Goal: Information Seeking & Learning: Find contact information

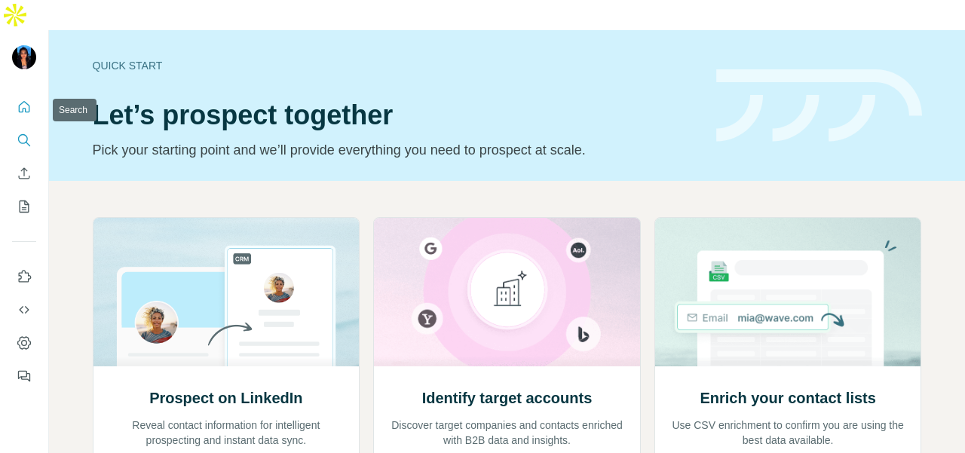
click at [28, 127] on button "Search" at bounding box center [24, 140] width 24 height 27
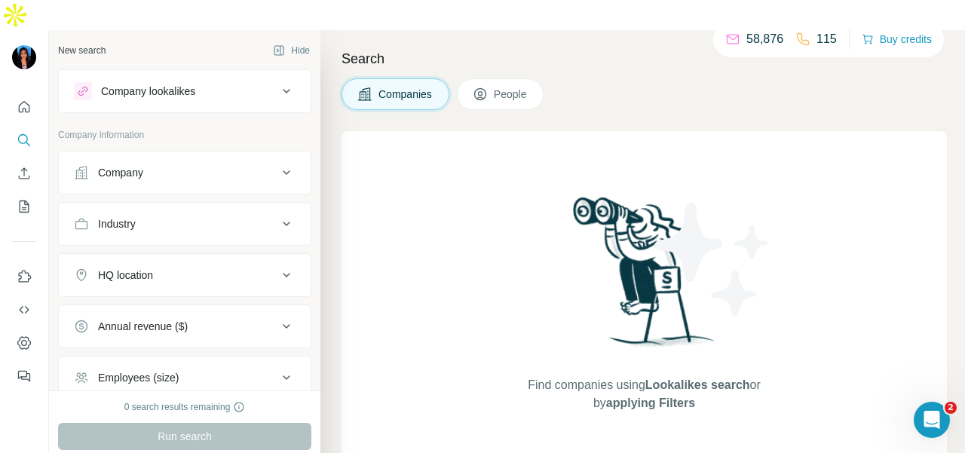
click at [130, 165] on div "Company" at bounding box center [120, 172] width 45 height 15
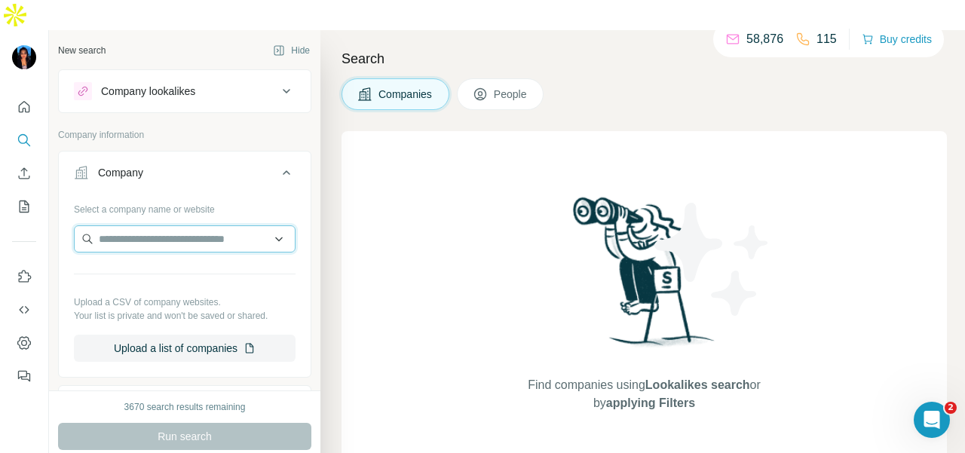
click at [151, 225] on input "text" at bounding box center [185, 238] width 222 height 27
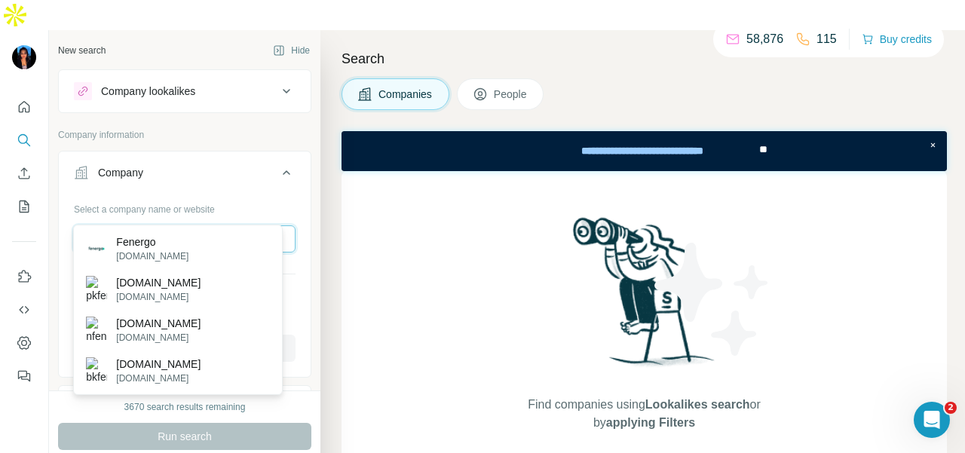
type input "*******"
click at [172, 253] on div "Fenergo [DOMAIN_NAME]" at bounding box center [178, 248] width 202 height 41
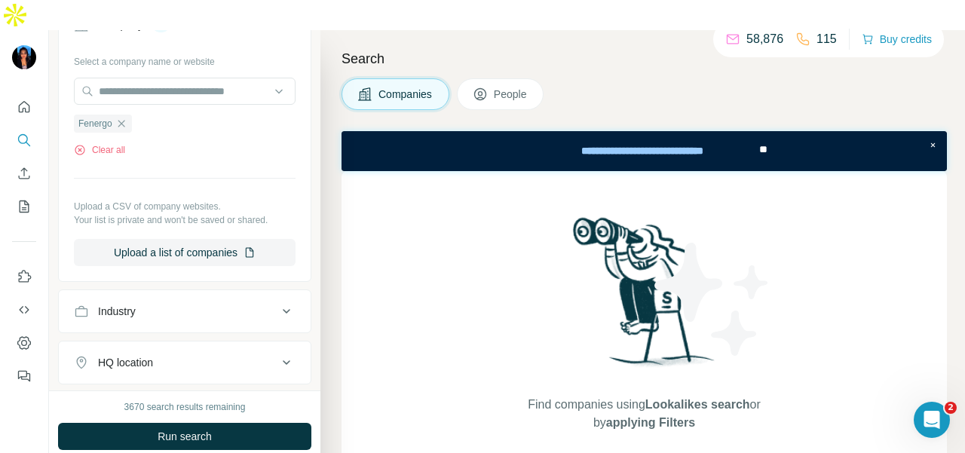
scroll to position [226, 0]
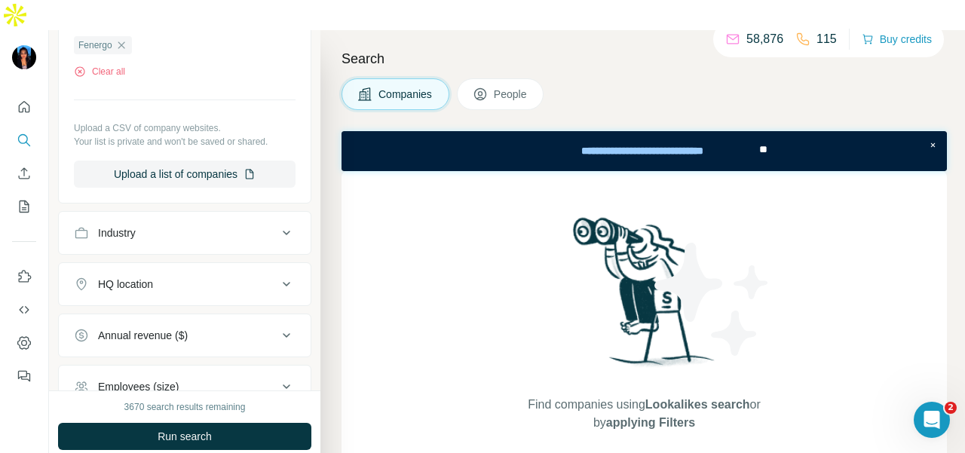
click at [495, 87] on span "People" at bounding box center [511, 94] width 35 height 15
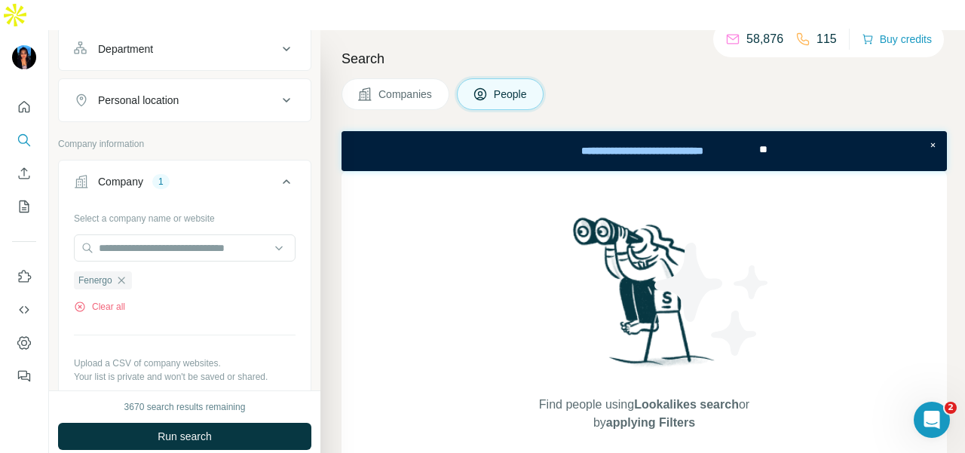
click at [184, 429] on span "Run search" at bounding box center [184, 436] width 54 height 15
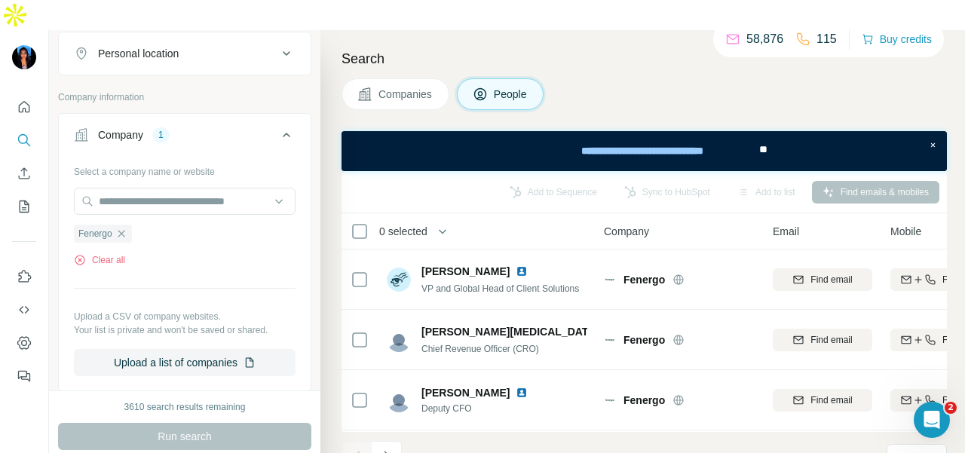
scroll to position [197, 0]
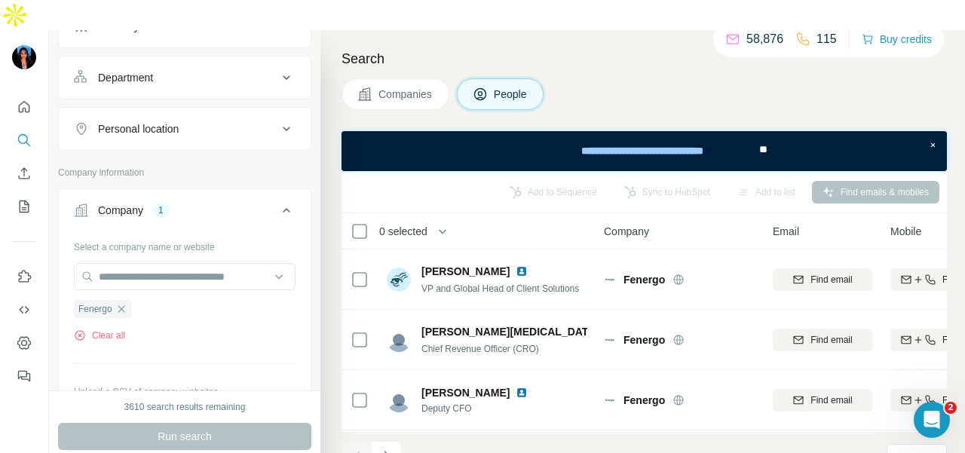
drag, startPoint x: 206, startPoint y: 41, endPoint x: 203, endPoint y: 63, distance: 21.3
click at [206, 70] on div "Department" at bounding box center [175, 77] width 203 height 15
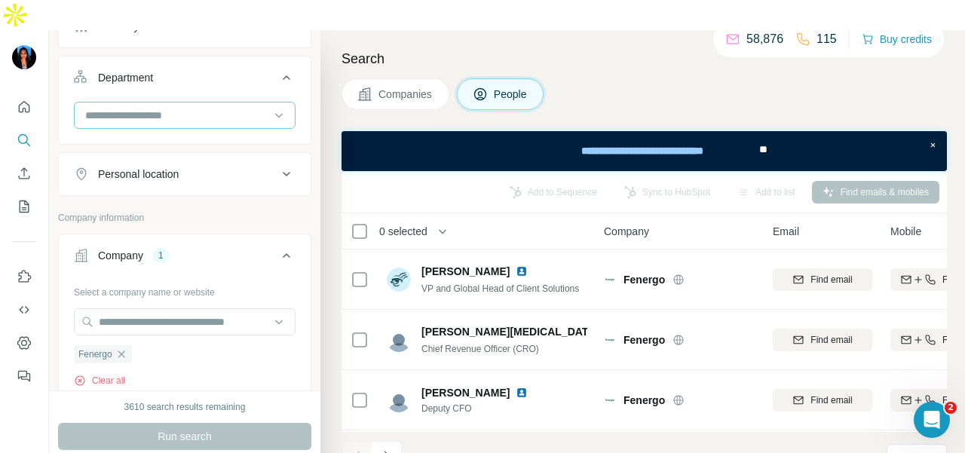
click at [211, 102] on div at bounding box center [177, 115] width 186 height 26
type input "**"
click at [228, 118] on div "PR and Communications" at bounding box center [178, 116] width 184 height 15
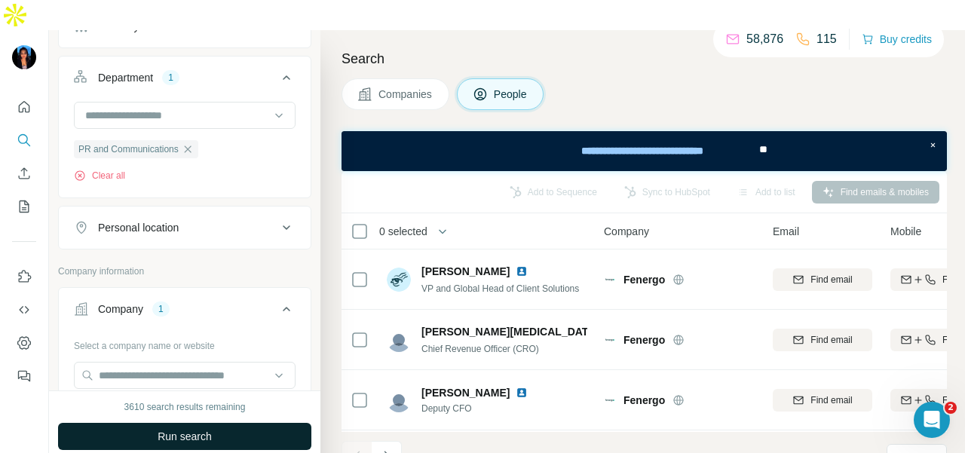
click at [225, 423] on button "Run search" at bounding box center [184, 436] width 253 height 27
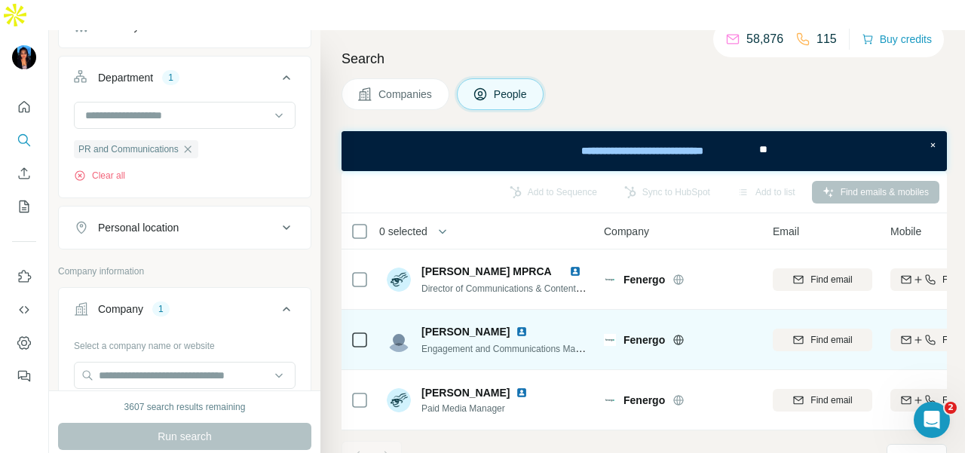
scroll to position [2, 0]
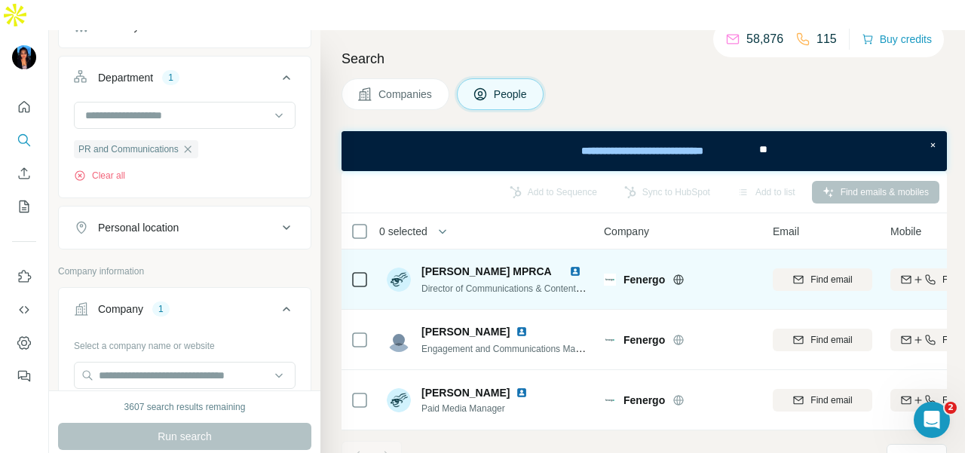
click at [578, 265] on img at bounding box center [575, 271] width 12 height 12
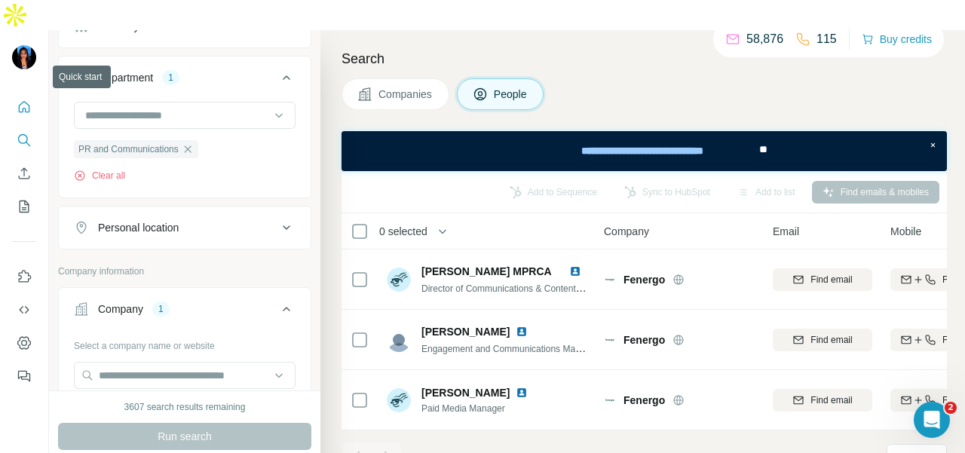
click at [23, 99] on icon "Quick start" at bounding box center [24, 106] width 15 height 15
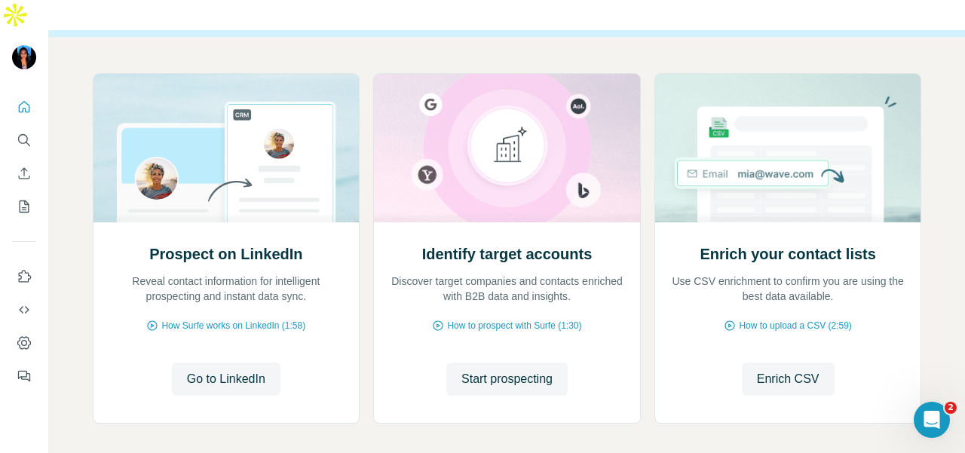
scroll to position [181, 0]
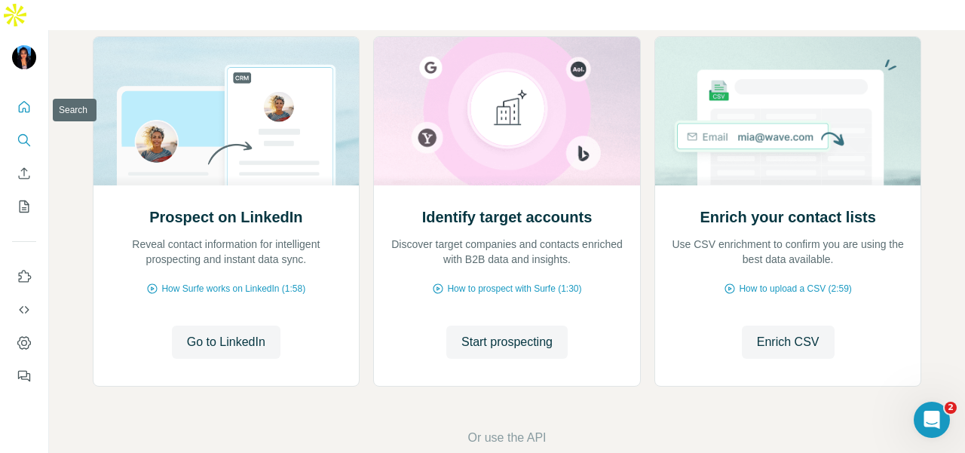
click at [31, 133] on icon "Search" at bounding box center [24, 140] width 15 height 15
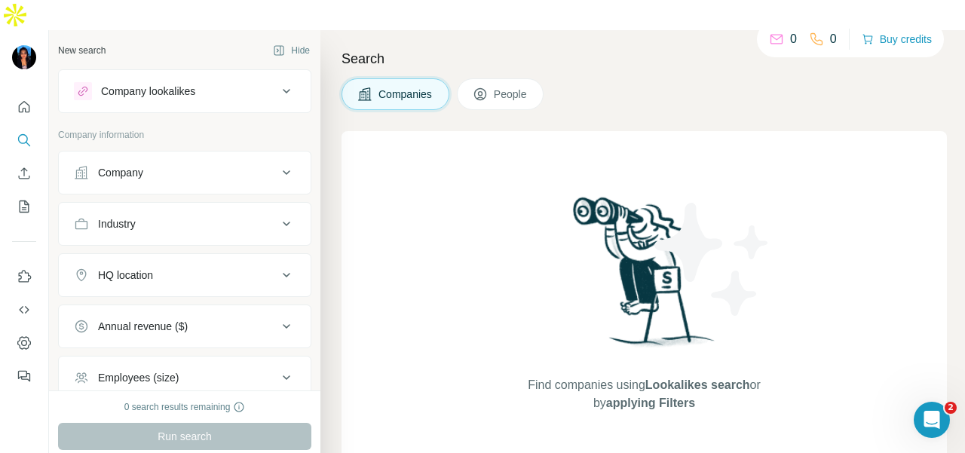
click at [126, 165] on div "Company" at bounding box center [120, 172] width 45 height 15
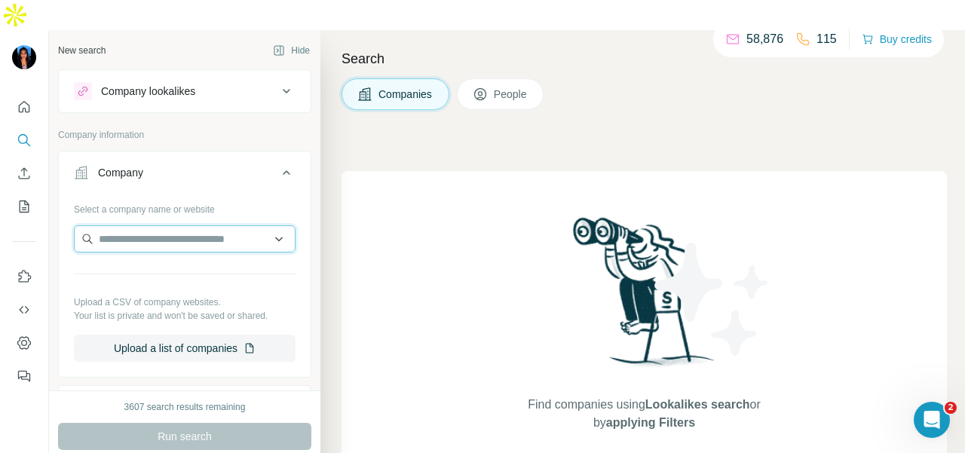
click at [125, 225] on input "text" at bounding box center [185, 238] width 222 height 27
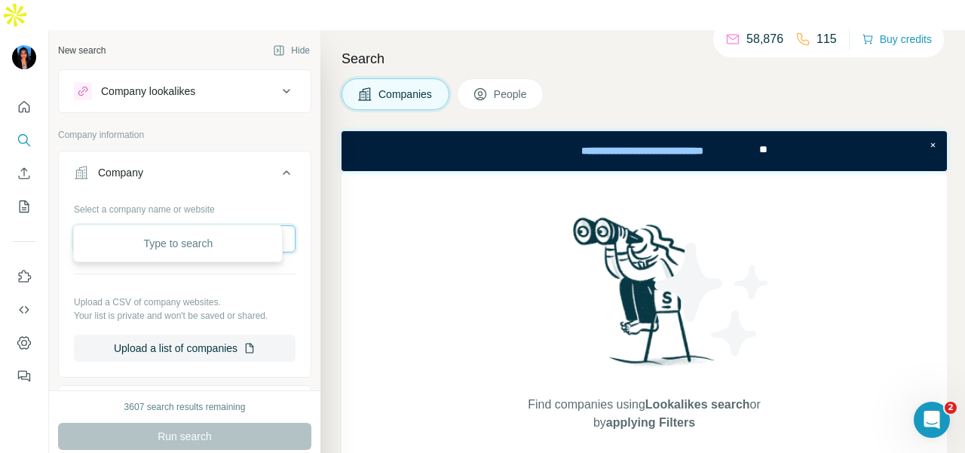
paste input "**********"
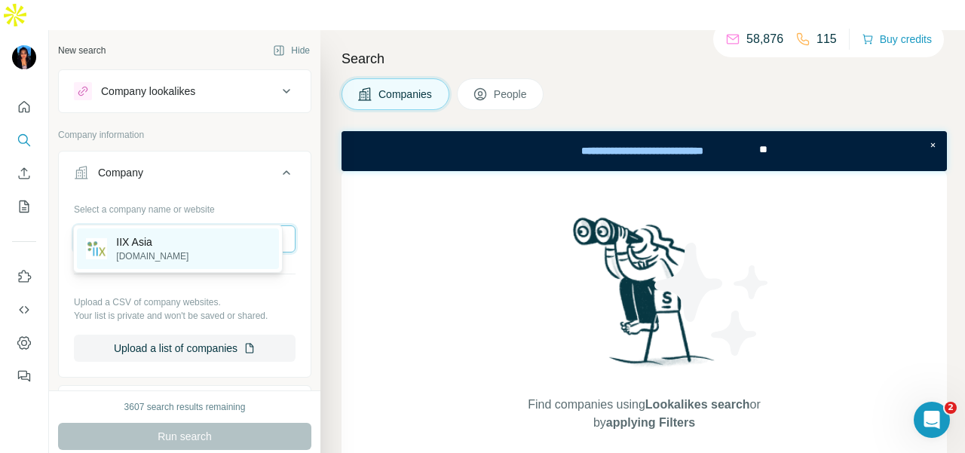
type input "**********"
click at [182, 257] on div "IIX Asia [DOMAIN_NAME]" at bounding box center [178, 248] width 202 height 41
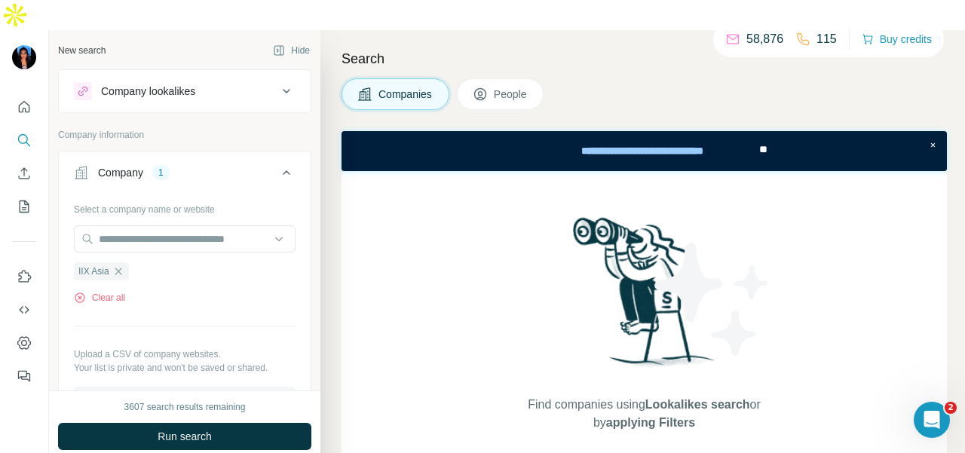
click at [231, 423] on button "Run search" at bounding box center [184, 436] width 253 height 27
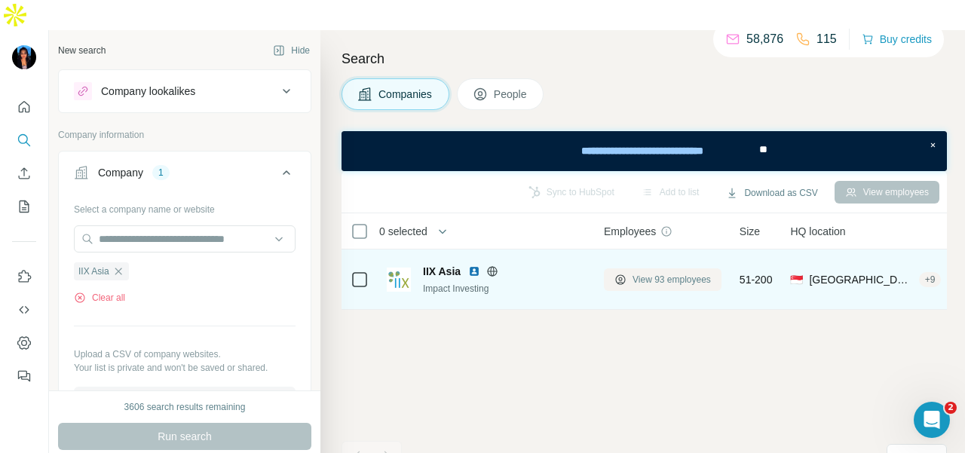
click at [625, 274] on icon at bounding box center [620, 280] width 12 height 12
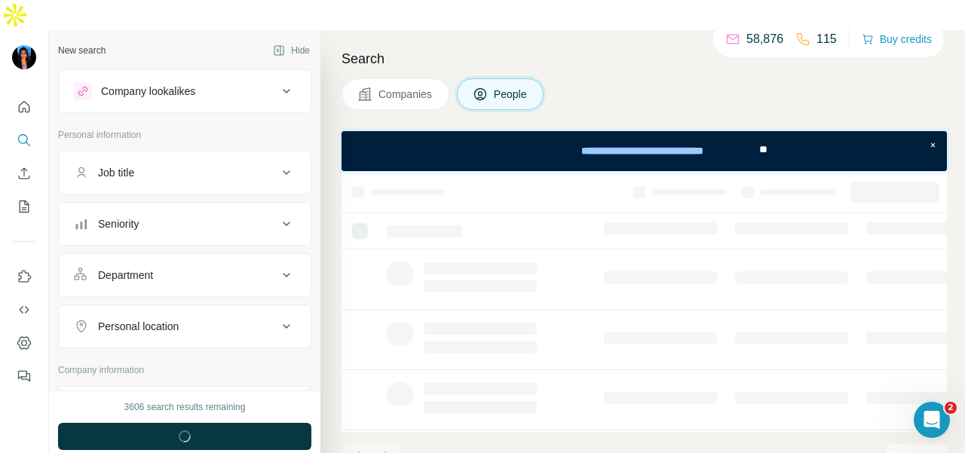
click at [200, 257] on button "Department" at bounding box center [185, 275] width 252 height 36
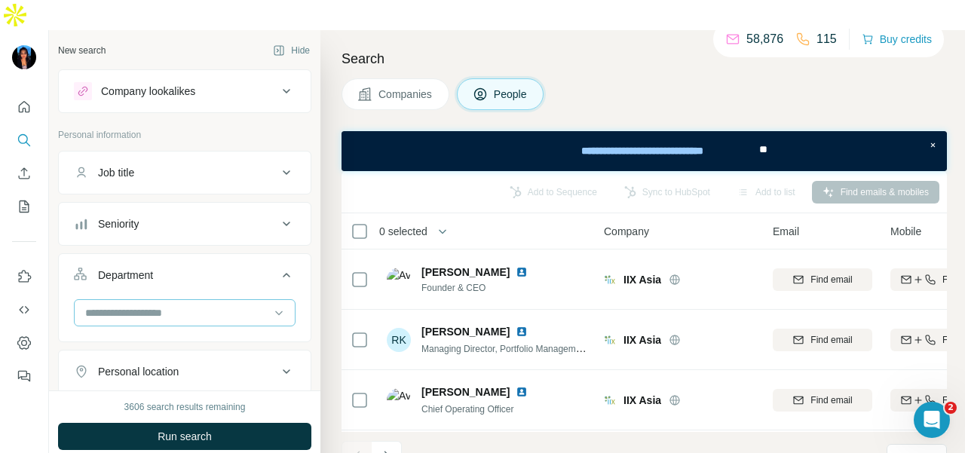
click at [193, 304] on input at bounding box center [177, 312] width 186 height 17
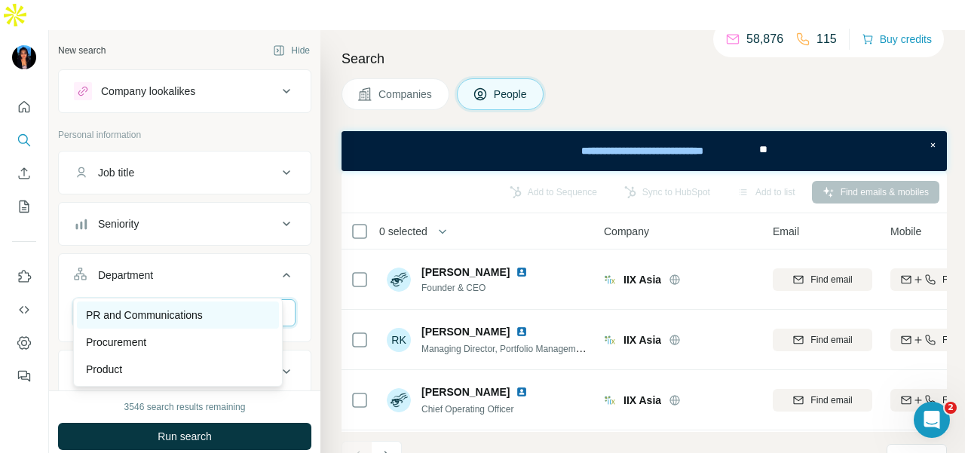
type input "**"
click at [176, 320] on p "PR and Communications" at bounding box center [144, 314] width 117 height 15
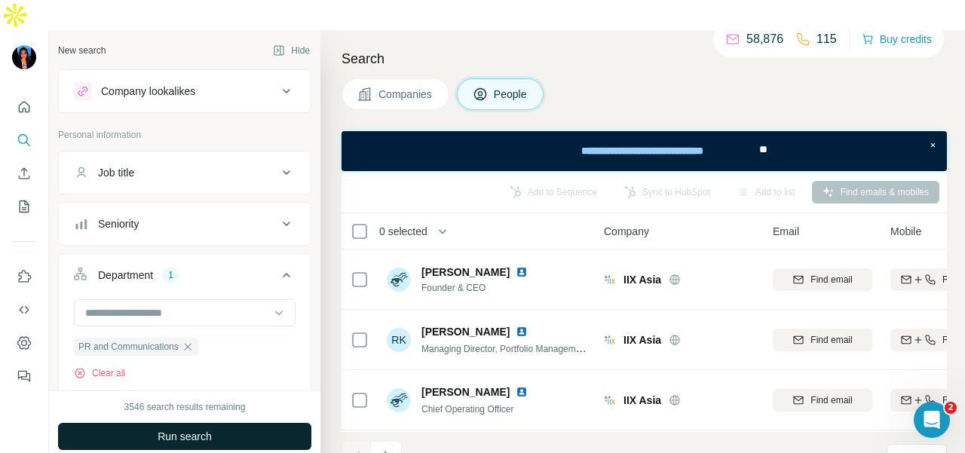
click at [222, 423] on button "Run search" at bounding box center [184, 436] width 253 height 27
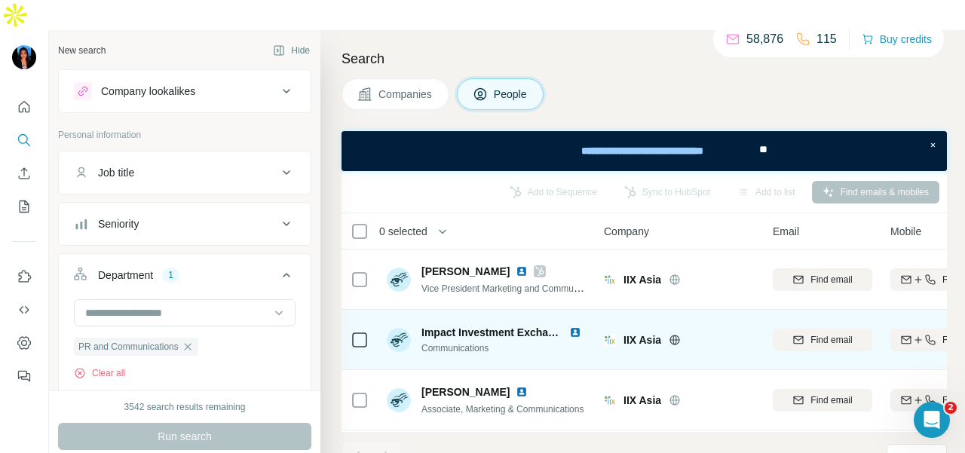
scroll to position [63, 0]
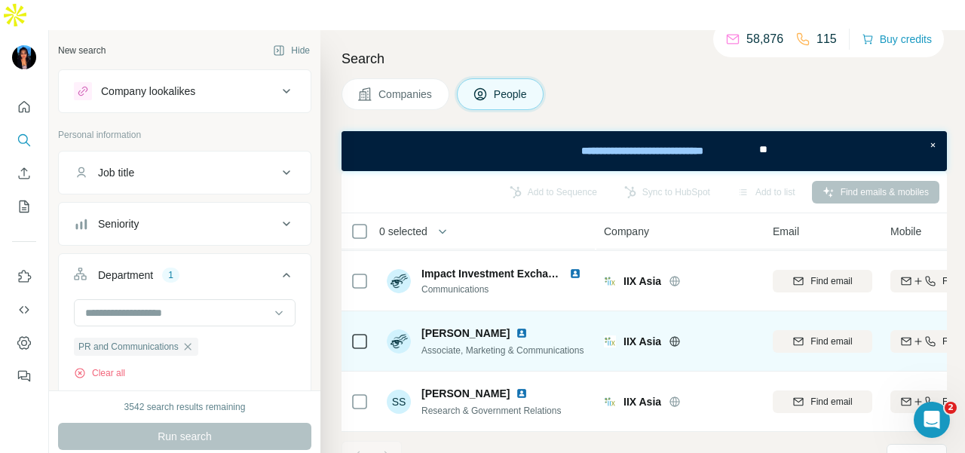
click at [520, 327] on img at bounding box center [521, 333] width 12 height 12
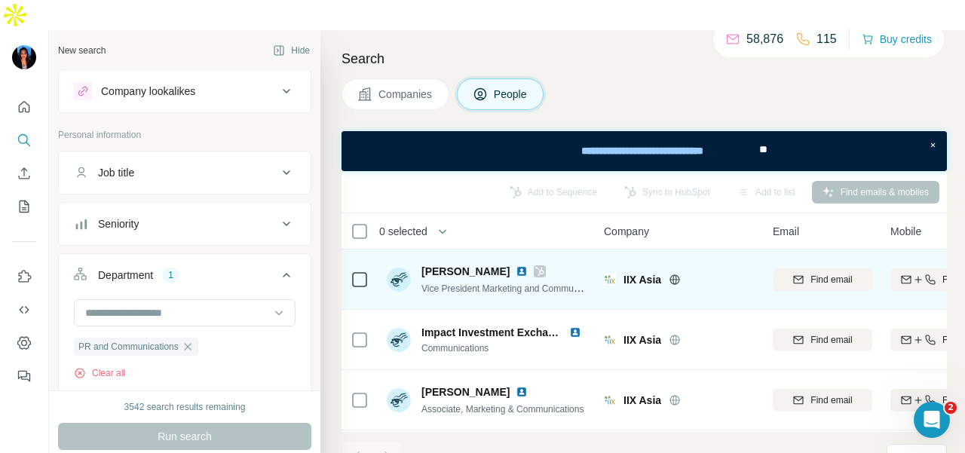
click at [535, 265] on icon at bounding box center [539, 271] width 9 height 12
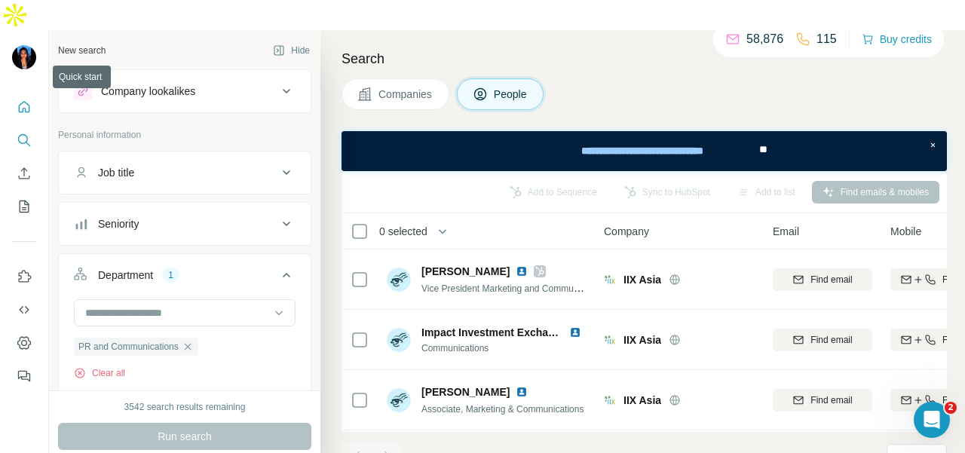
click at [29, 93] on button "Quick start" at bounding box center [24, 106] width 24 height 27
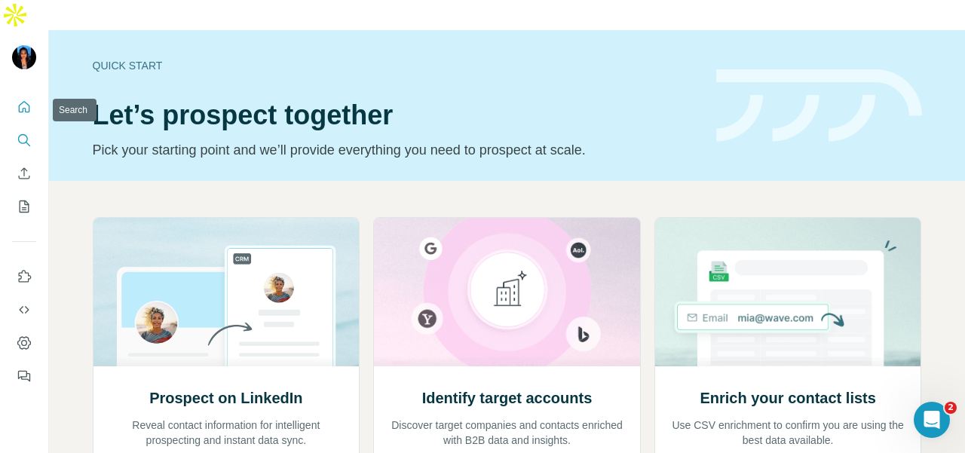
click at [34, 127] on button "Search" at bounding box center [24, 140] width 24 height 27
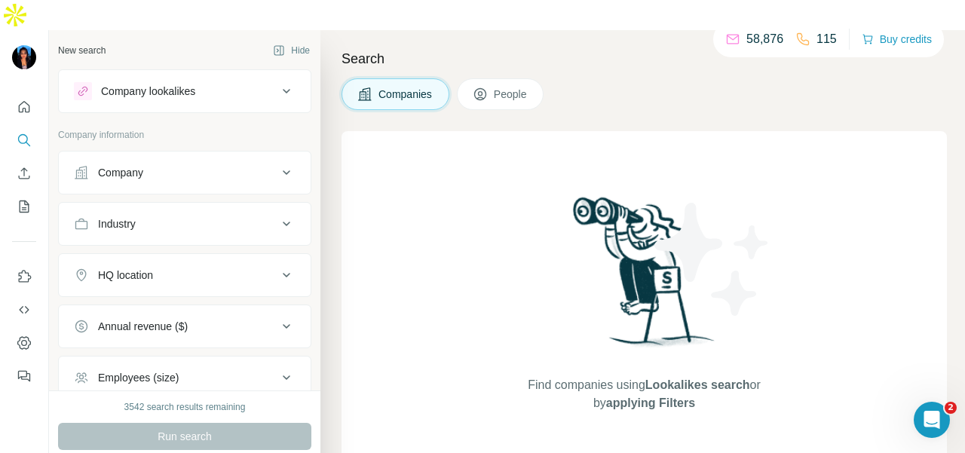
click at [116, 158] on button "Company" at bounding box center [185, 172] width 252 height 36
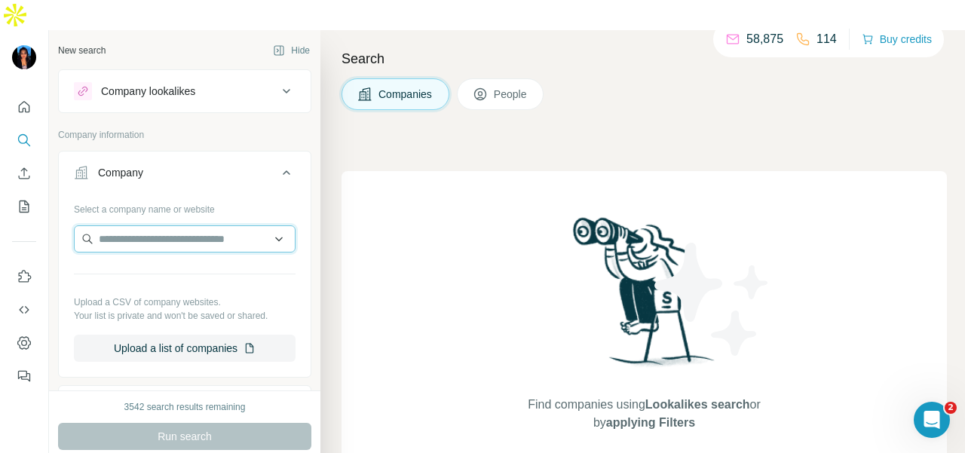
click at [147, 225] on input "text" at bounding box center [185, 238] width 222 height 27
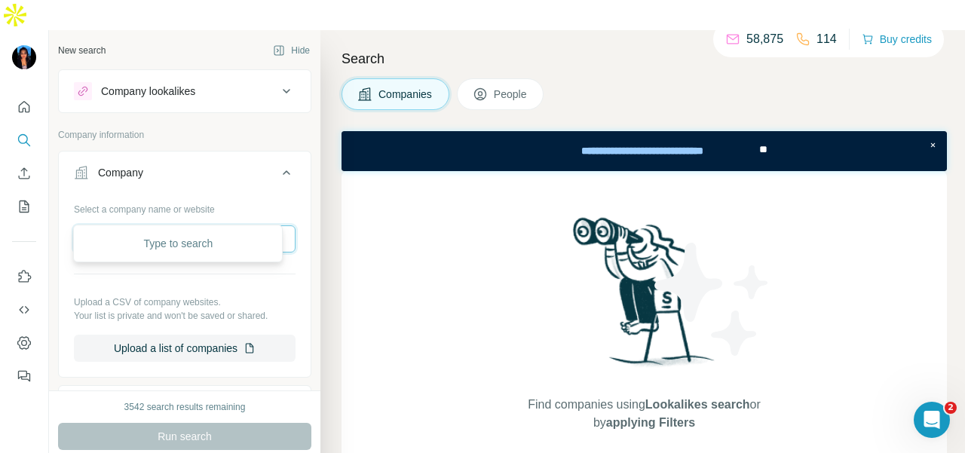
paste input "**********"
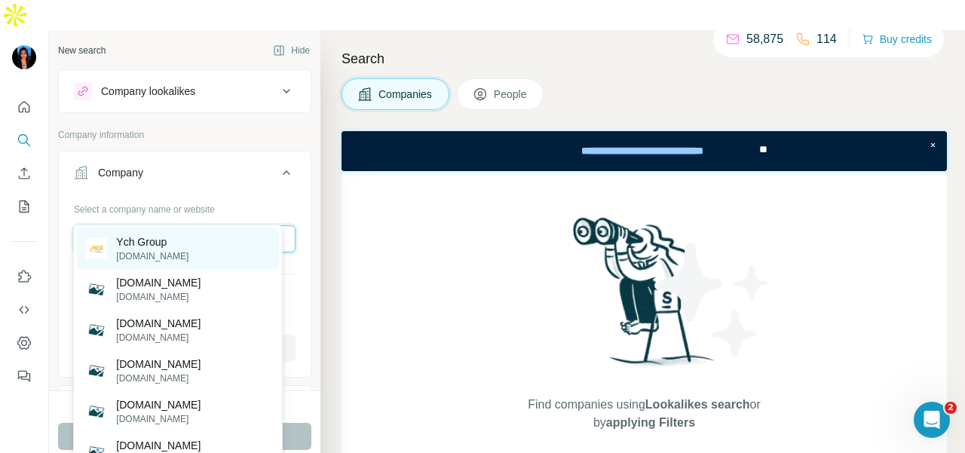
type input "**********"
click at [216, 237] on div "Ych Group [DOMAIN_NAME]" at bounding box center [178, 248] width 202 height 41
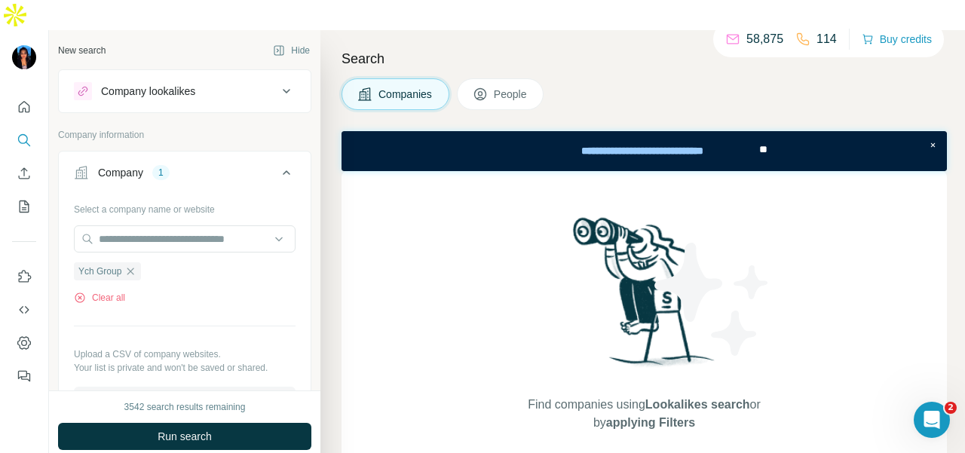
click at [243, 390] on div "3542 search results remaining Run search Clear Save search Share filters" at bounding box center [184, 436] width 271 height 93
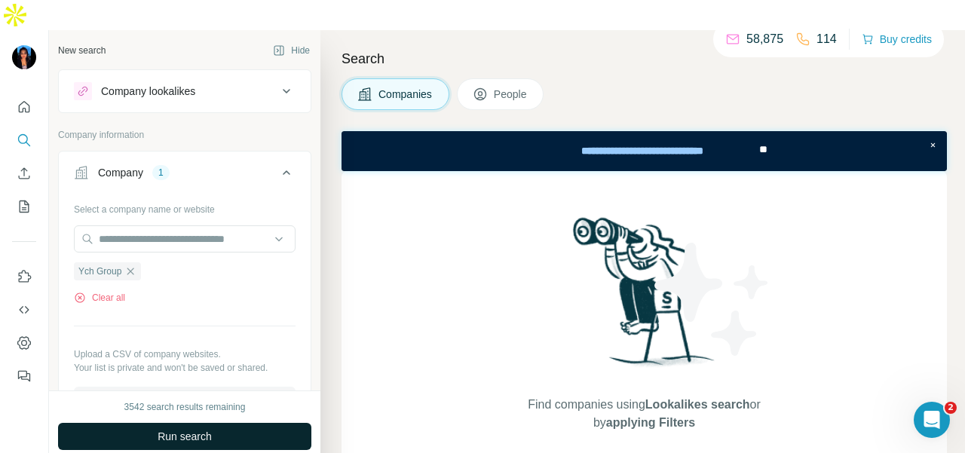
click at [246, 423] on button "Run search" at bounding box center [184, 436] width 253 height 27
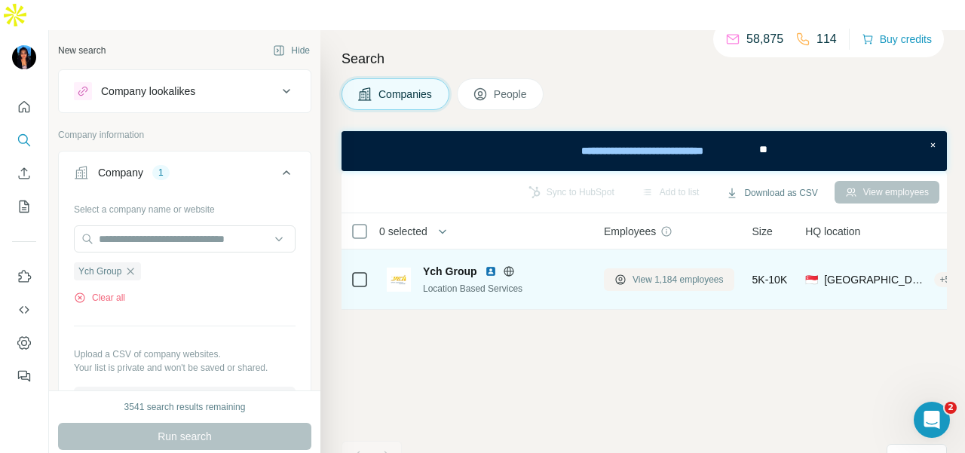
click at [651, 273] on span "View 1,184 employees" at bounding box center [677, 280] width 91 height 14
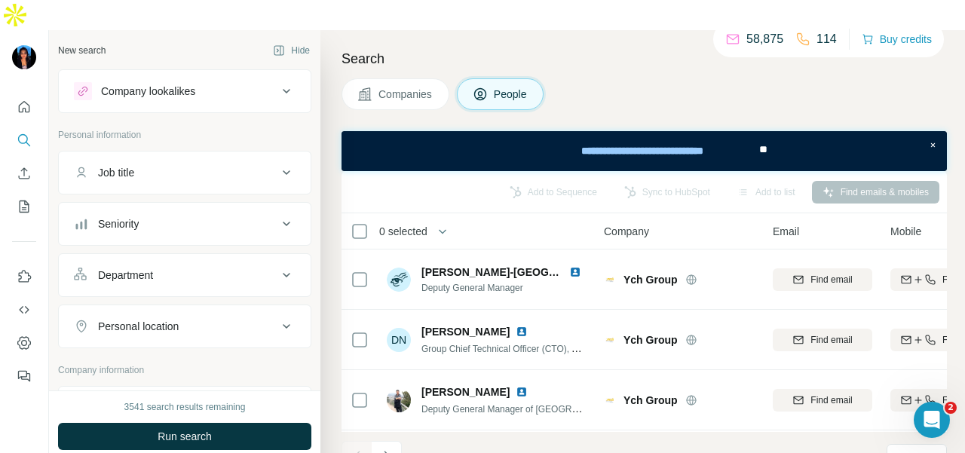
click at [206, 257] on button "Department" at bounding box center [185, 275] width 252 height 36
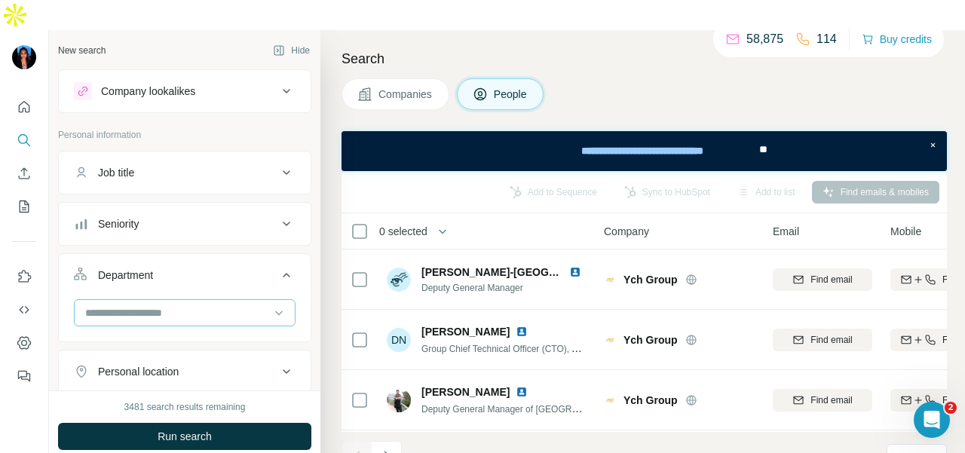
click at [206, 300] on div at bounding box center [177, 313] width 186 height 26
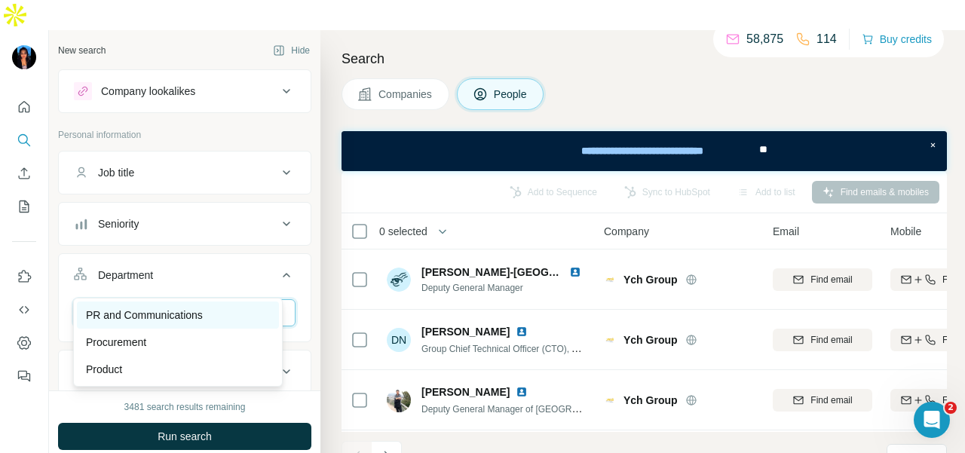
type input "**"
click at [209, 301] on div "PR and Communications" at bounding box center [178, 314] width 202 height 27
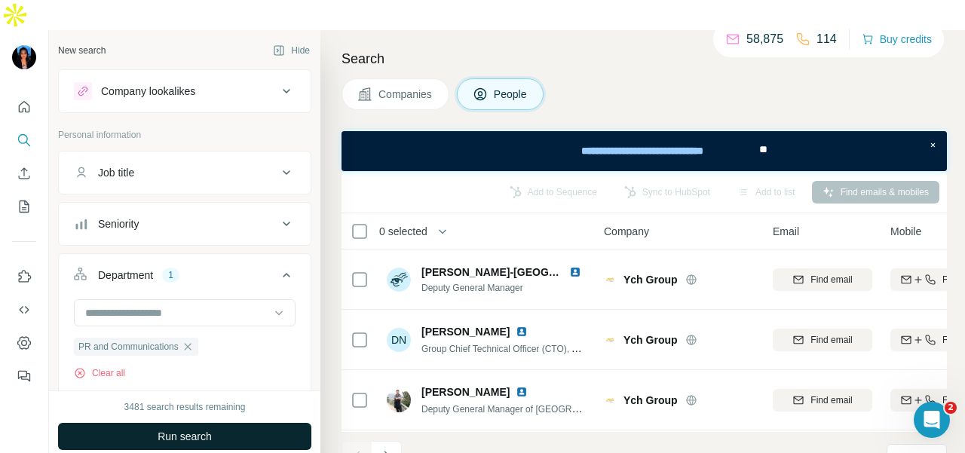
click at [253, 423] on button "Run search" at bounding box center [184, 436] width 253 height 27
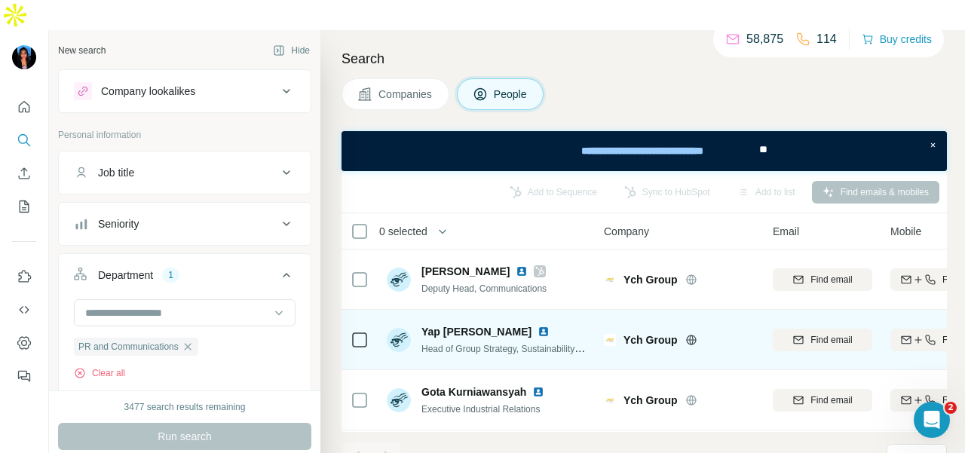
click at [537, 326] on img at bounding box center [543, 332] width 12 height 12
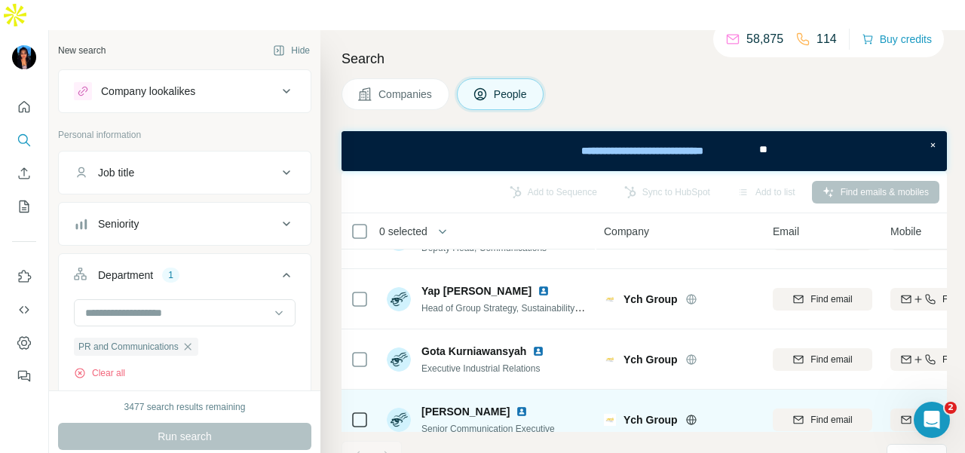
scroll to position [63, 0]
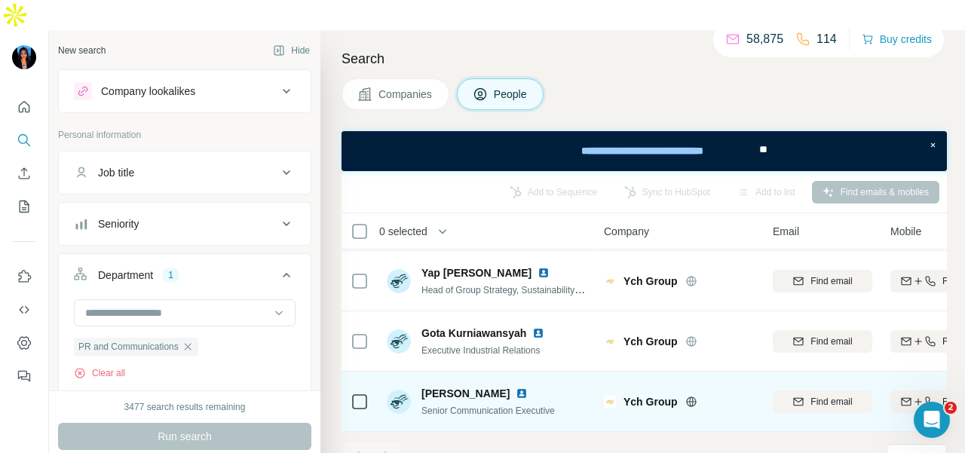
click at [515, 387] on img at bounding box center [521, 393] width 12 height 12
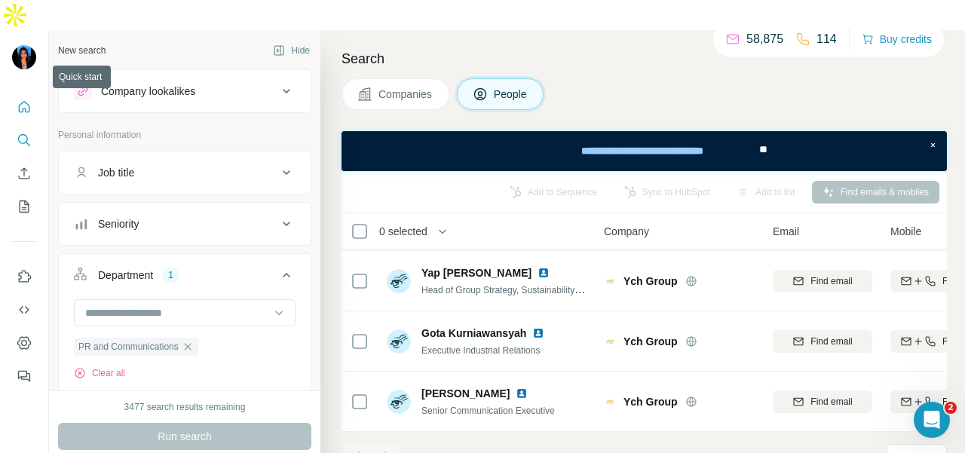
click at [28, 93] on button "Quick start" at bounding box center [24, 106] width 24 height 27
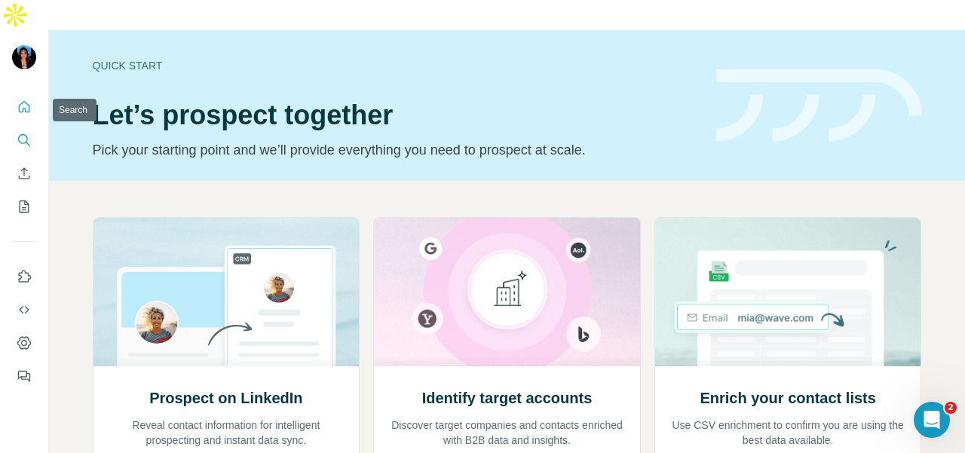
click at [19, 133] on icon "Search" at bounding box center [24, 140] width 15 height 15
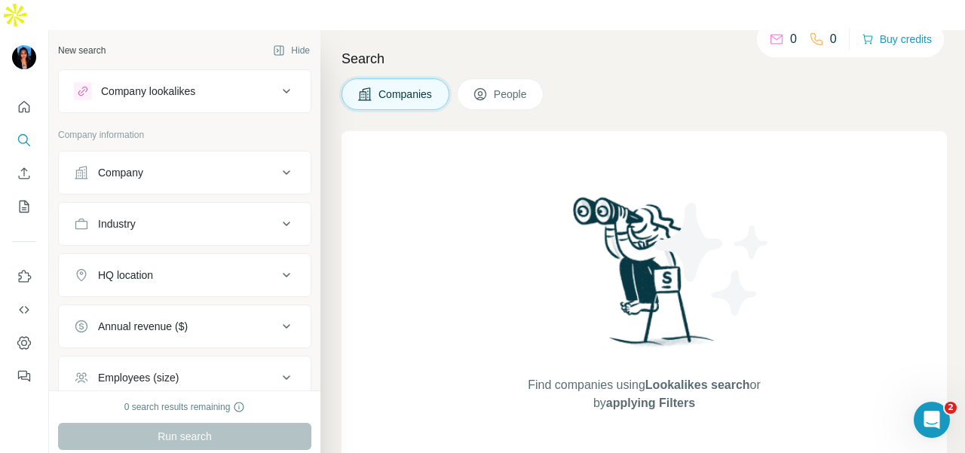
click at [161, 165] on div "Company" at bounding box center [175, 172] width 203 height 15
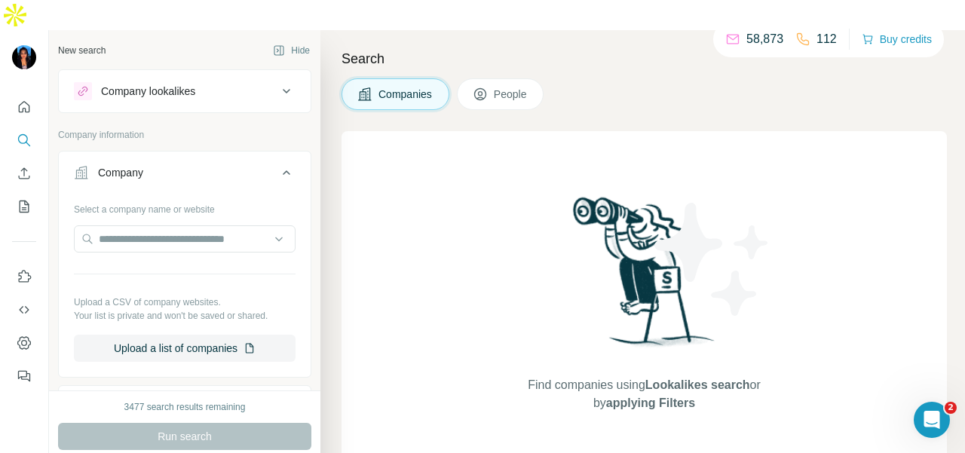
click at [298, 136] on div "New search Hide Company lookalikes Company information Company Select a company…" at bounding box center [184, 210] width 271 height 360
click at [277, 164] on icon at bounding box center [286, 173] width 18 height 18
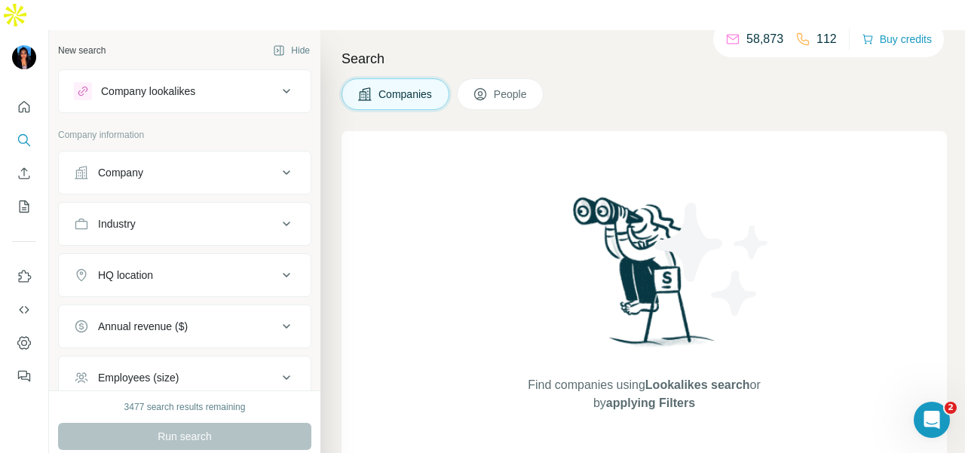
click at [202, 206] on button "Industry" at bounding box center [185, 224] width 252 height 36
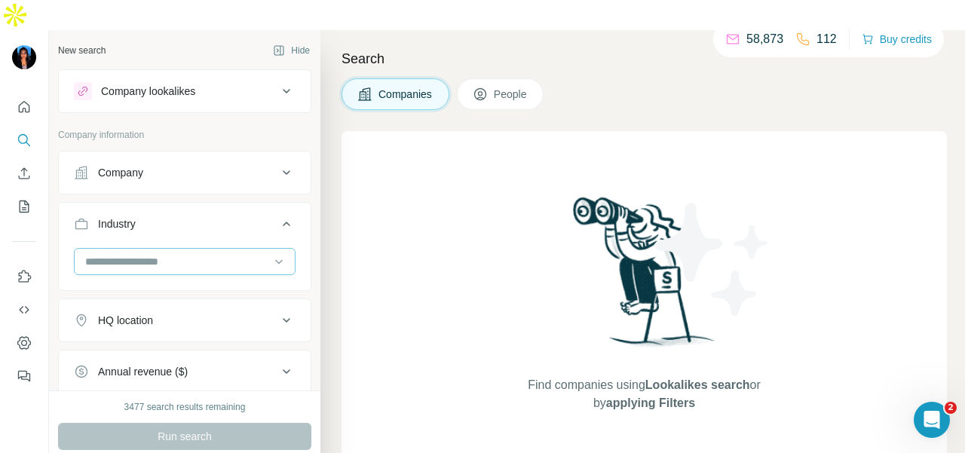
click at [203, 253] on input at bounding box center [177, 261] width 186 height 17
type input "*******"
click at [157, 259] on div "Finance" at bounding box center [178, 263] width 184 height 15
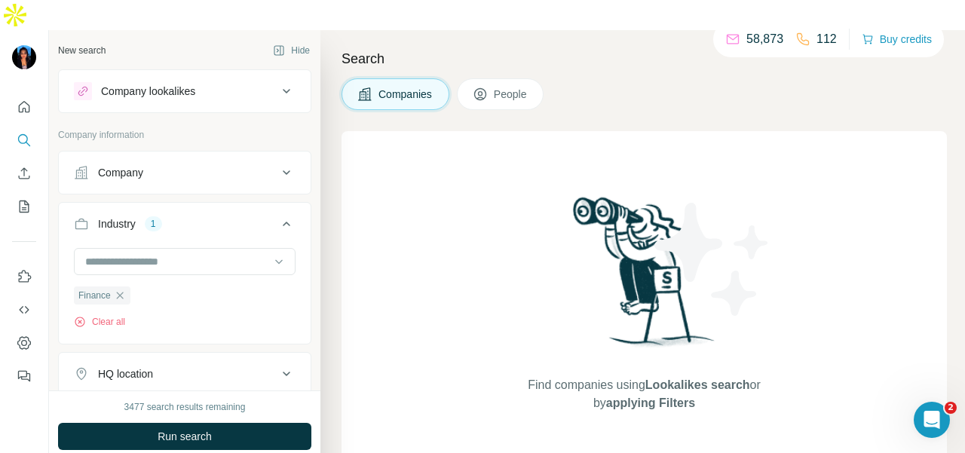
scroll to position [151, 0]
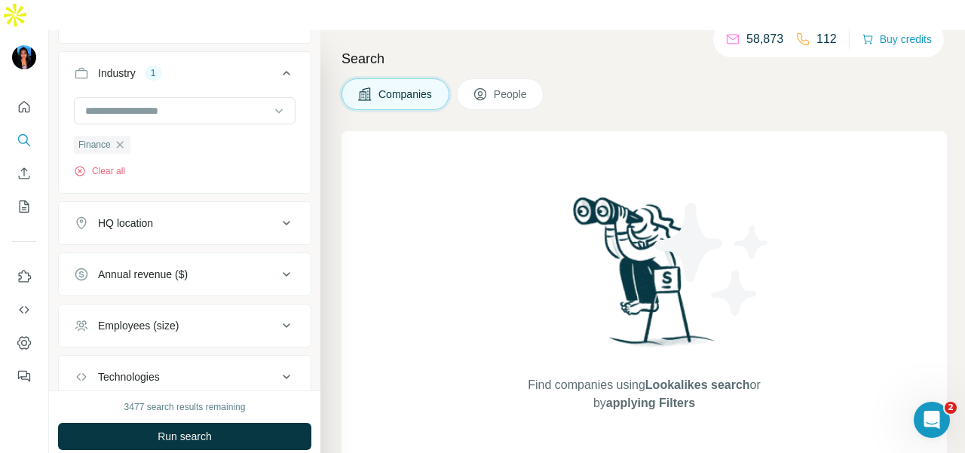
click at [205, 216] on div "HQ location" at bounding box center [175, 223] width 203 height 15
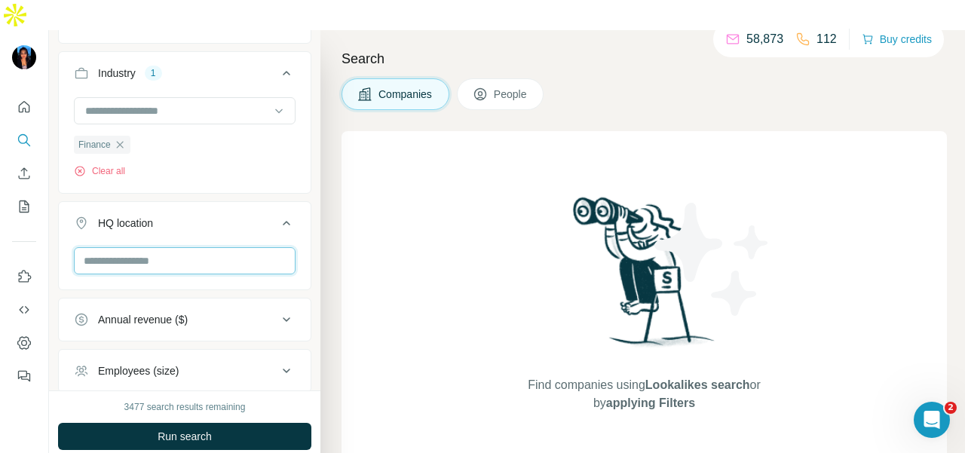
click at [220, 247] on input "text" at bounding box center [185, 260] width 222 height 27
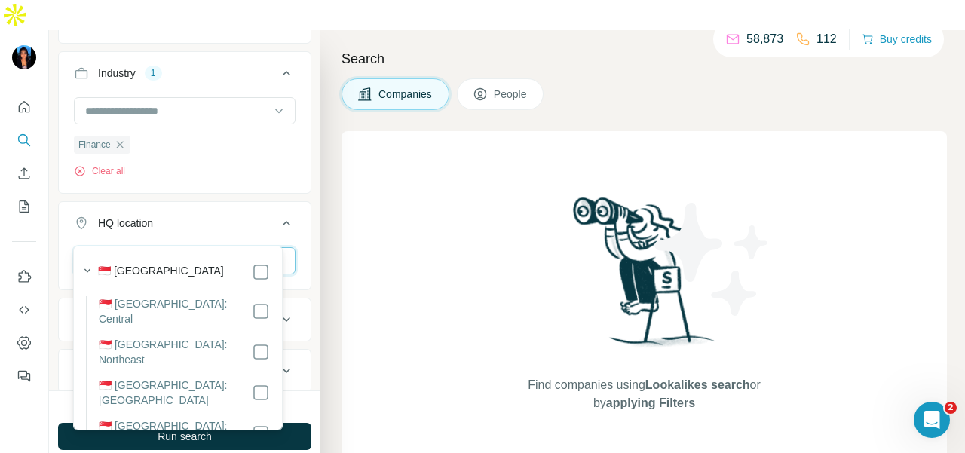
type input "*********"
click at [272, 205] on button "HQ location 1" at bounding box center [185, 226] width 252 height 42
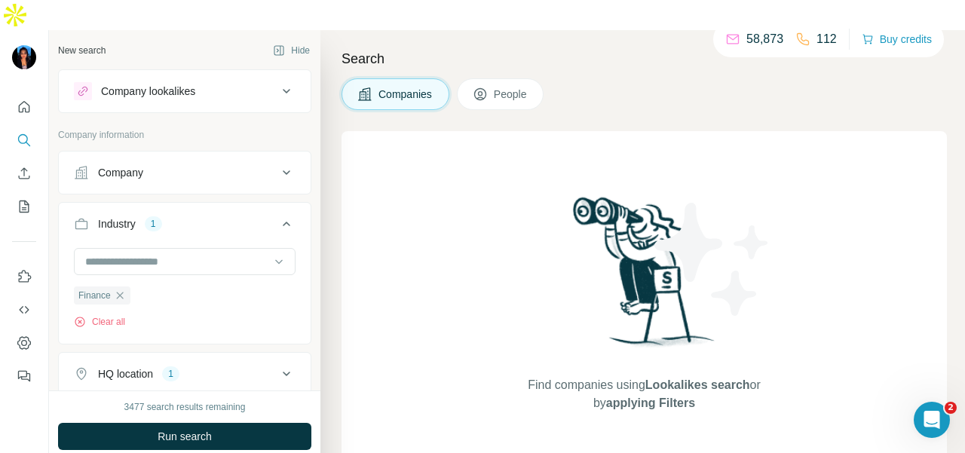
click at [212, 182] on ul "Company Industry 1 Finance Clear all HQ location 1 Annual revenue ($) Employees…" at bounding box center [184, 376] width 253 height 450
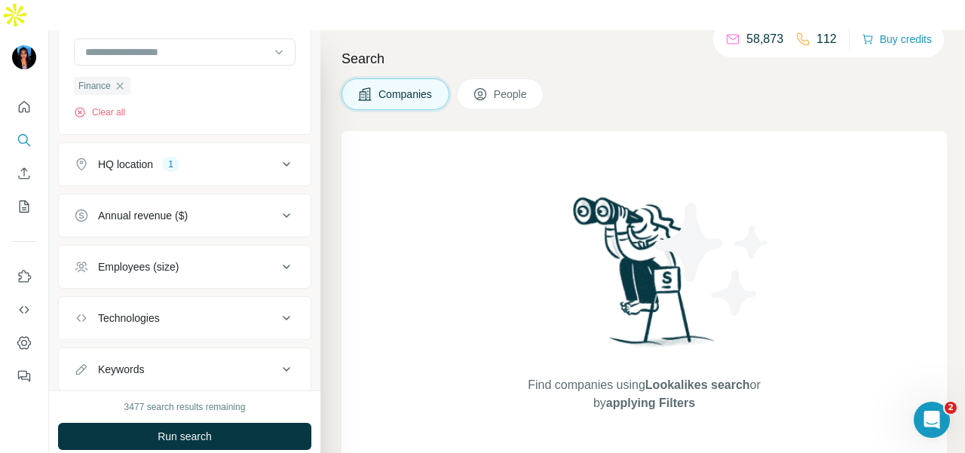
scroll to position [248, 0]
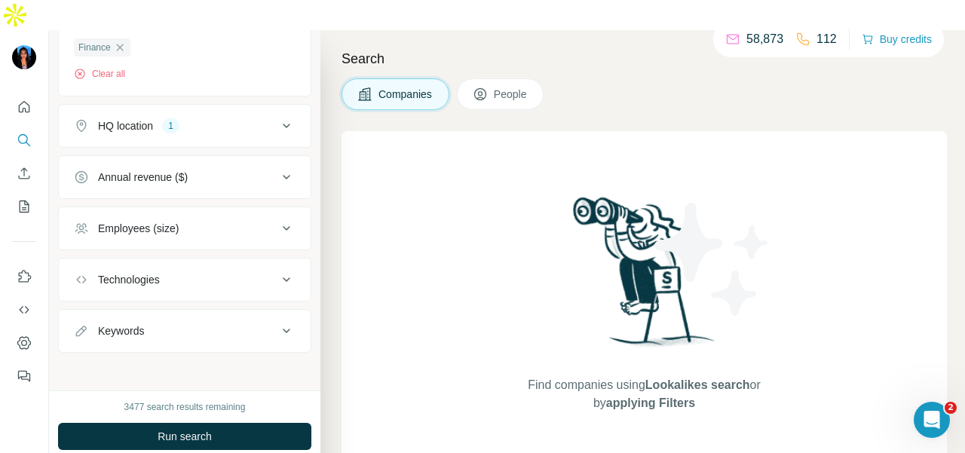
click at [497, 78] on button "People" at bounding box center [500, 94] width 87 height 32
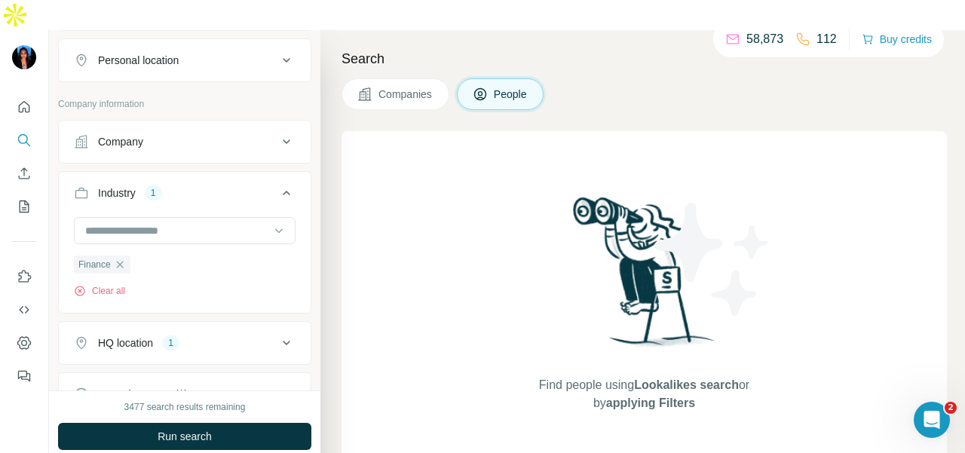
scroll to position [97, 0]
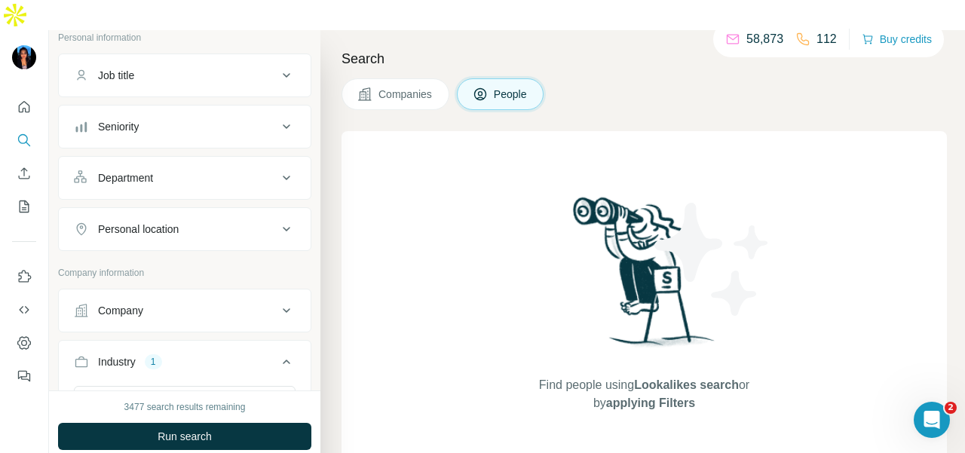
click at [228, 222] on div "Personal location" at bounding box center [175, 229] width 203 height 15
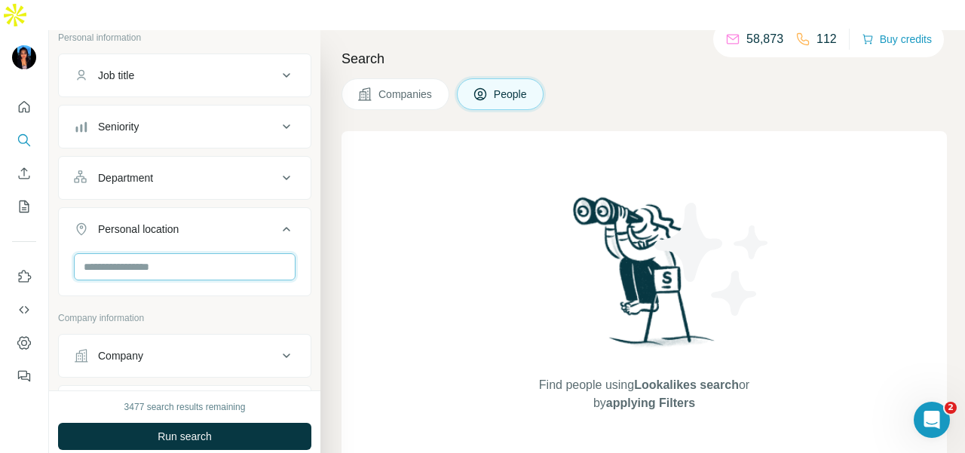
click at [222, 253] on input "text" at bounding box center [185, 266] width 222 height 27
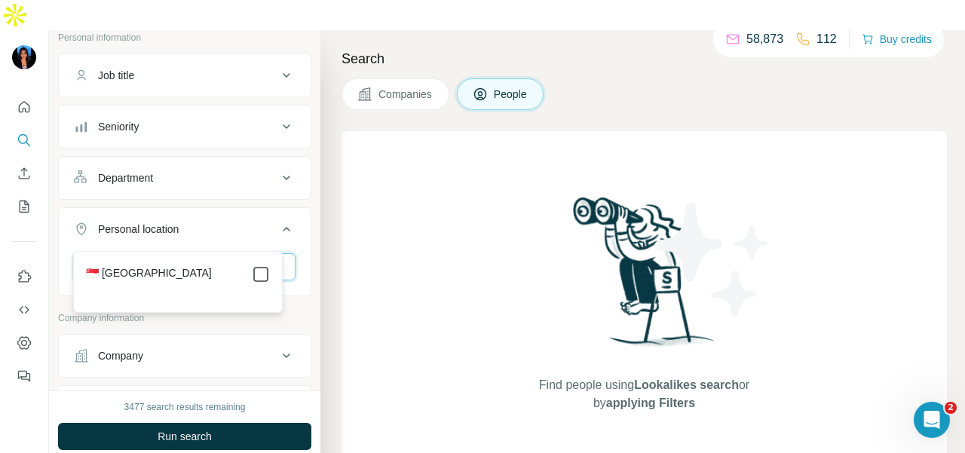
type input "*********"
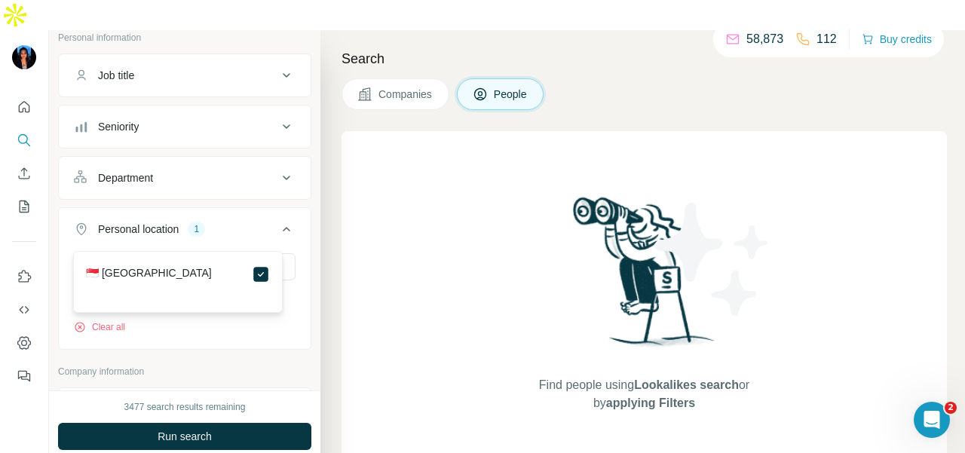
click at [226, 160] on button "Department" at bounding box center [185, 178] width 252 height 36
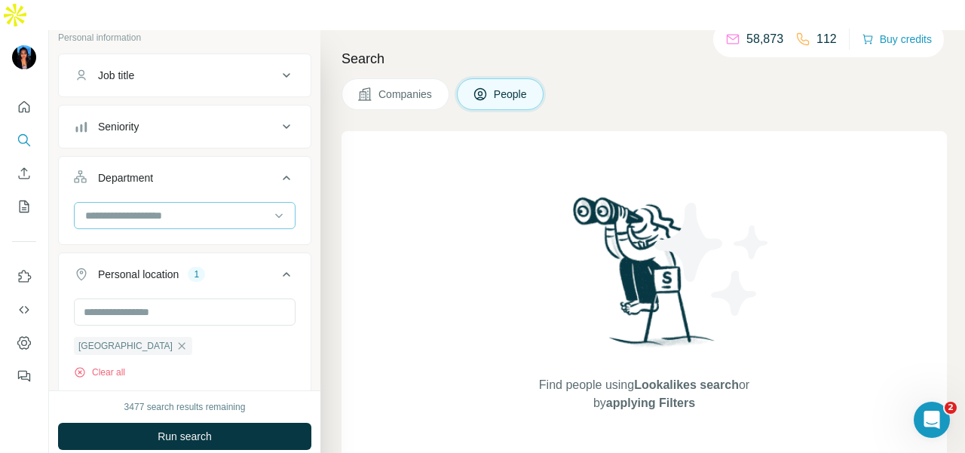
click at [228, 207] on input at bounding box center [177, 215] width 186 height 17
type input "**"
click at [227, 217] on div "PR and Communications" at bounding box center [178, 216] width 184 height 15
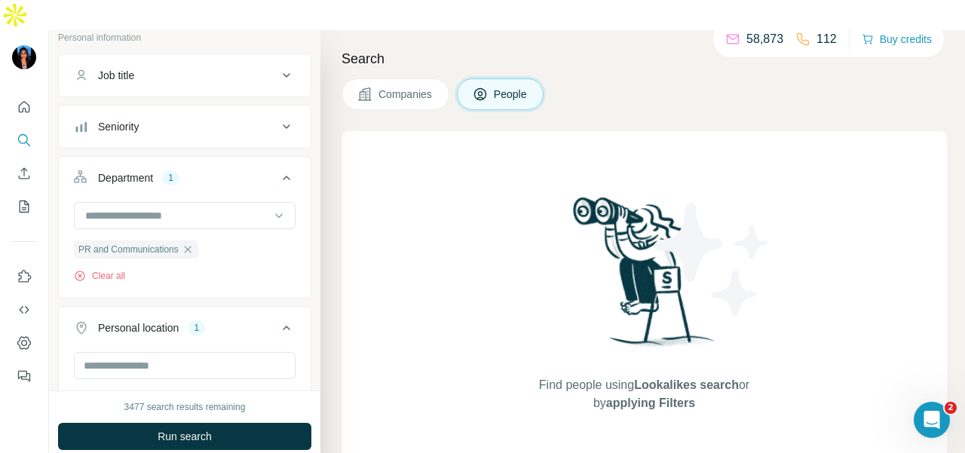
click at [271, 423] on button "Run search" at bounding box center [184, 436] width 253 height 27
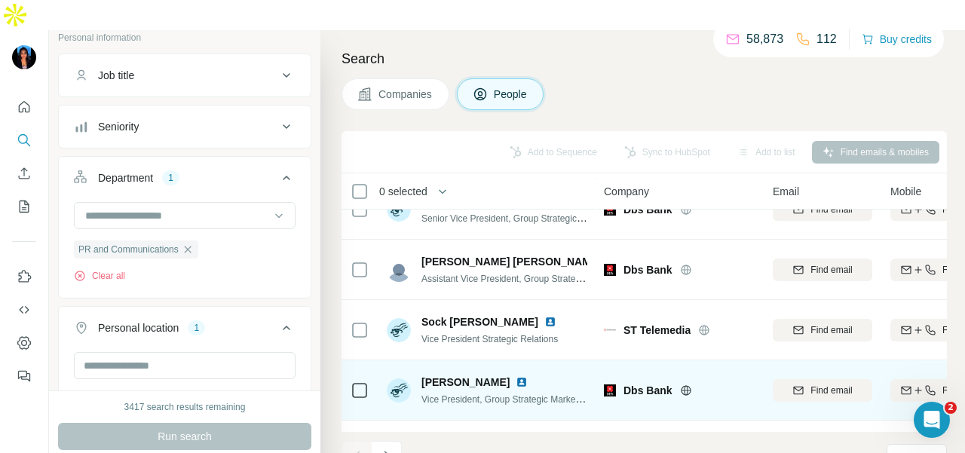
scroll to position [2713, 0]
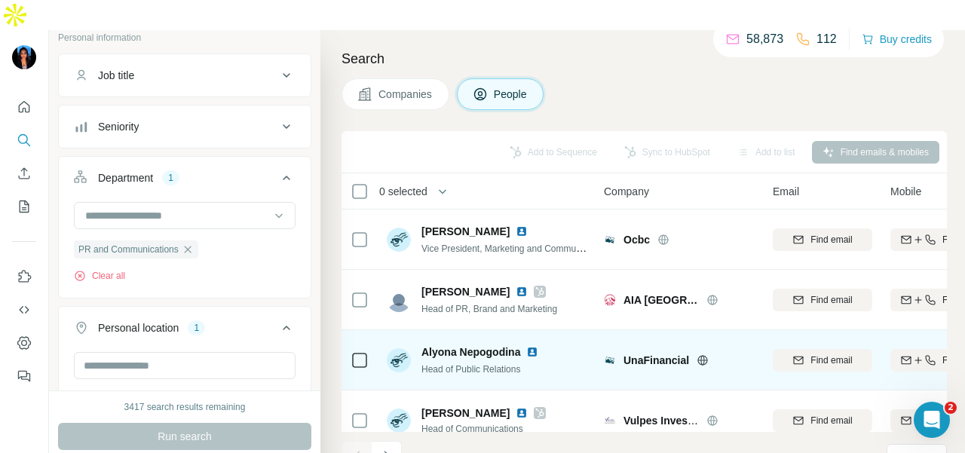
click at [537, 346] on img at bounding box center [532, 352] width 12 height 12
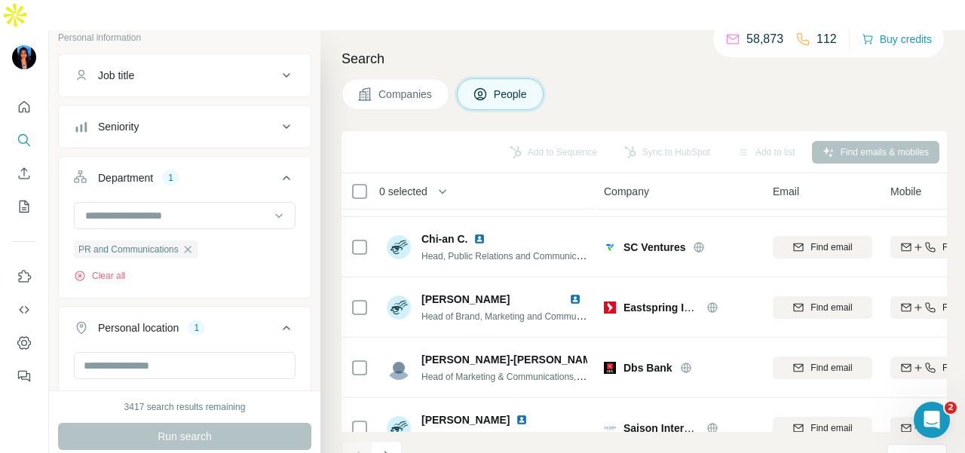
scroll to position [3172, 0]
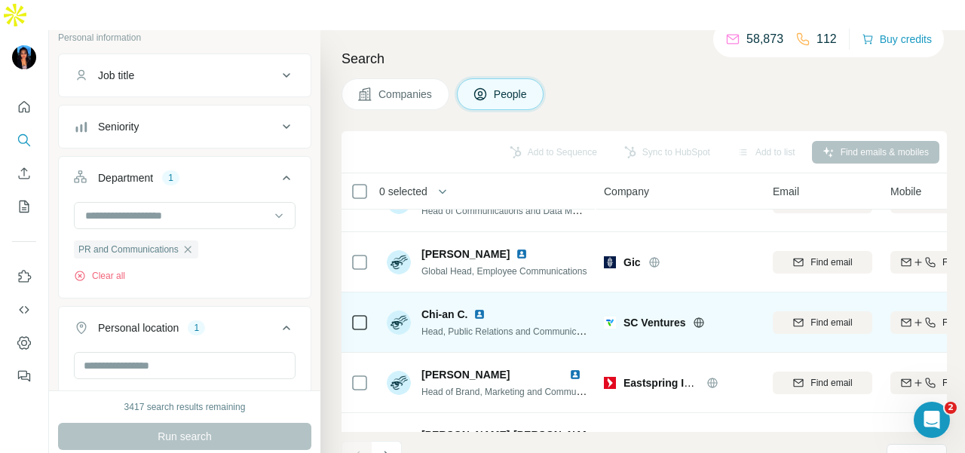
click at [483, 308] on img at bounding box center [479, 314] width 12 height 12
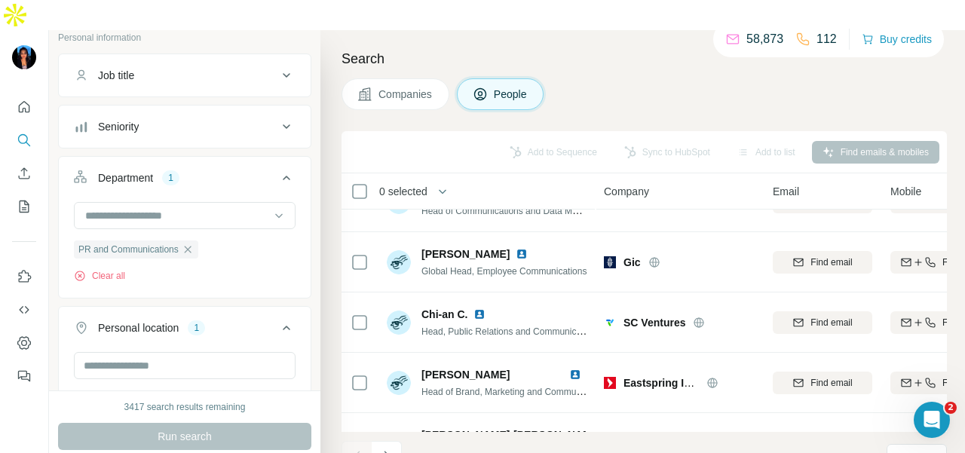
scroll to position [3398, 0]
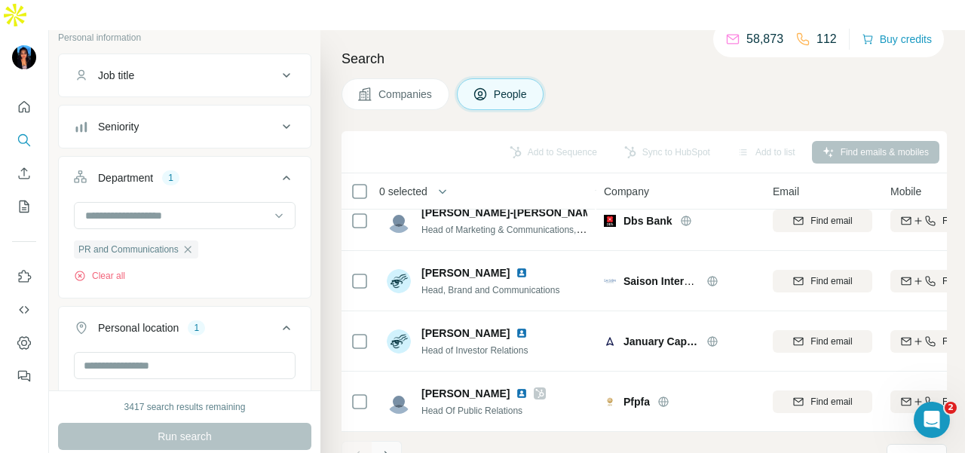
click at [393, 441] on button "Navigate to next page" at bounding box center [386, 456] width 30 height 30
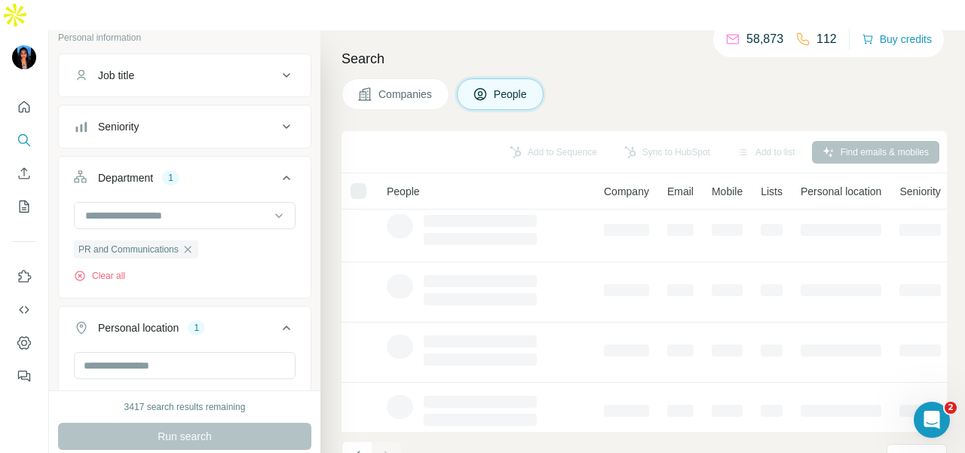
scroll to position [0, 0]
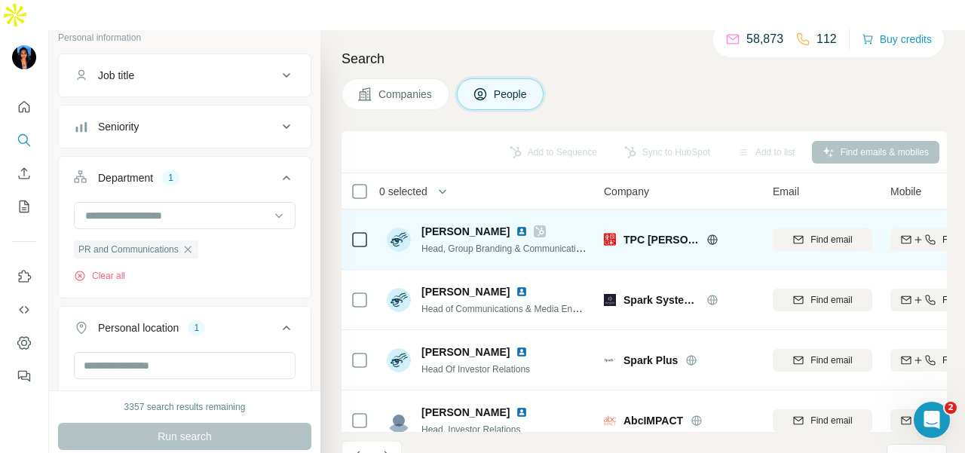
click at [535, 225] on icon at bounding box center [539, 231] width 9 height 12
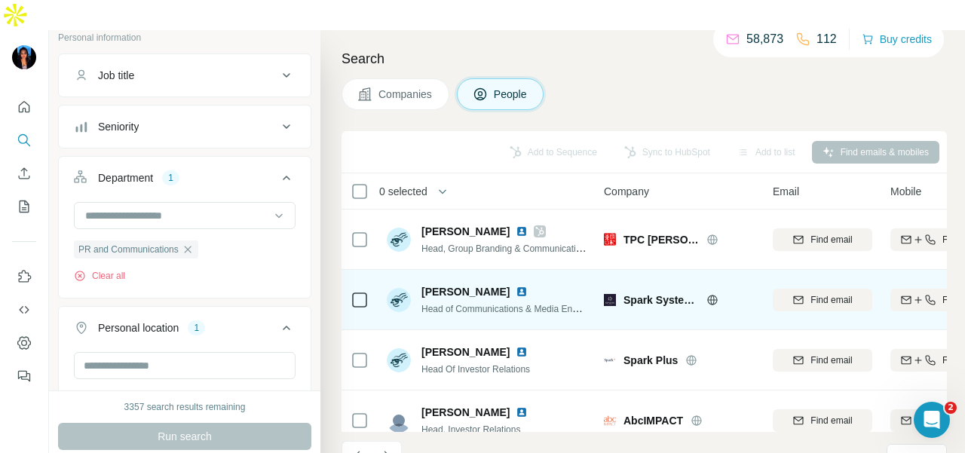
click at [515, 286] on img at bounding box center [521, 292] width 12 height 12
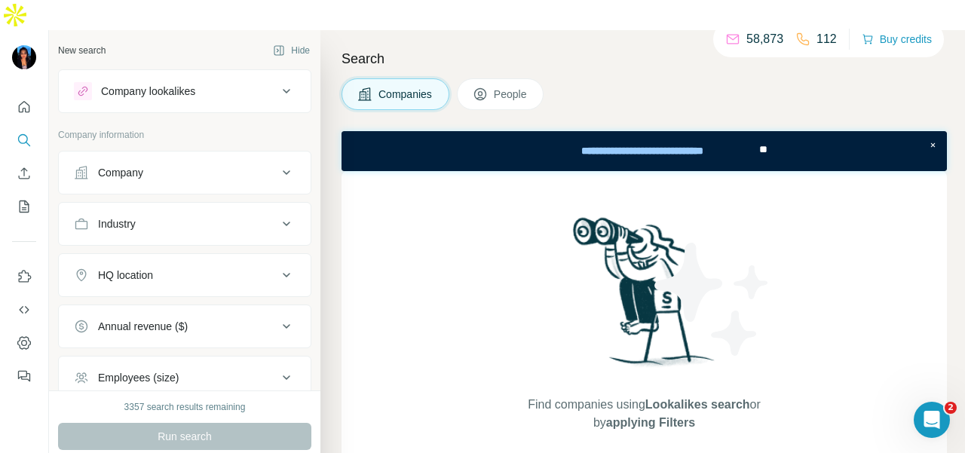
click at [203, 206] on button "Industry" at bounding box center [185, 224] width 252 height 36
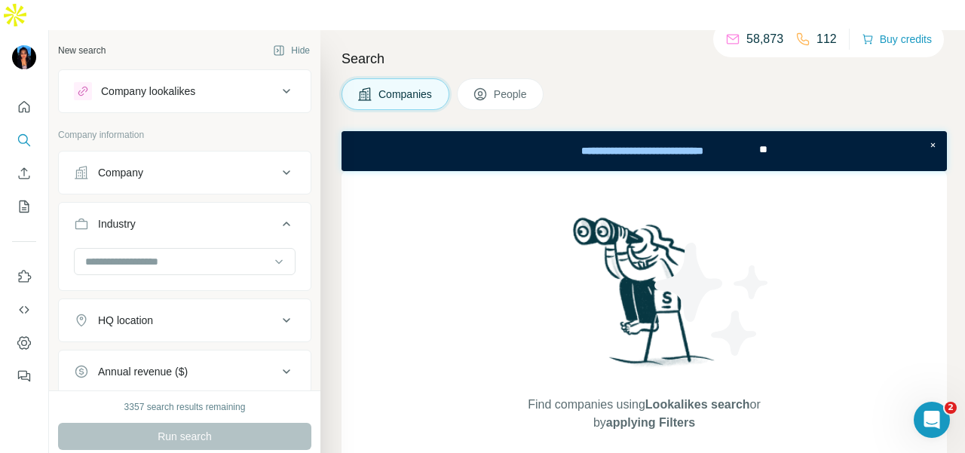
click at [199, 249] on div at bounding box center [177, 262] width 186 height 26
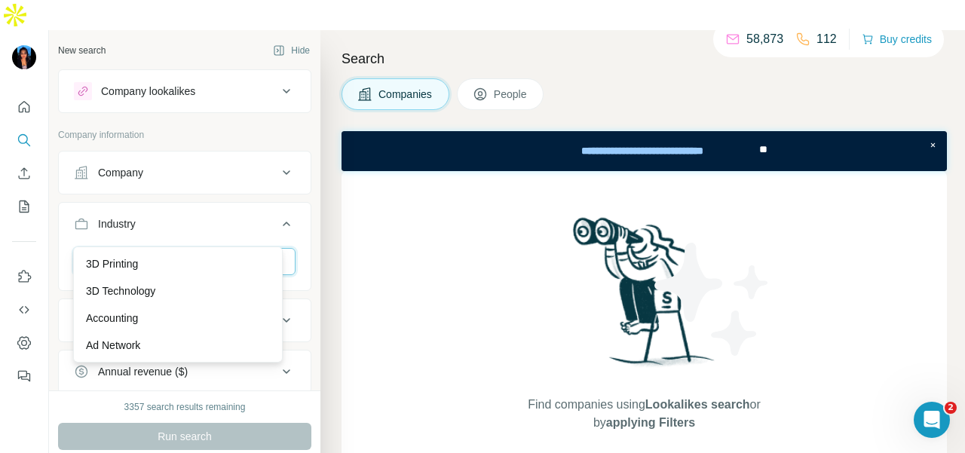
click at [209, 253] on input at bounding box center [177, 261] width 186 height 17
click at [217, 253] on input at bounding box center [177, 261] width 186 height 17
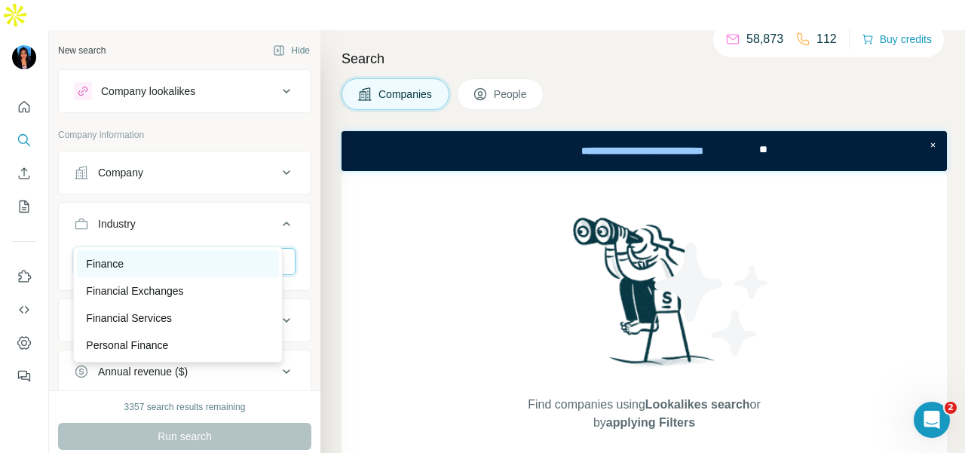
type input "******"
click at [238, 264] on div "Finance" at bounding box center [178, 263] width 184 height 15
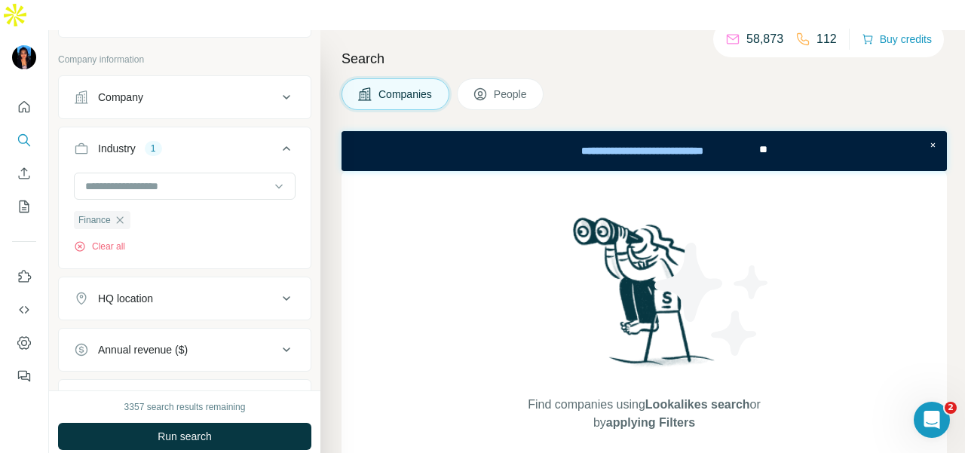
scroll to position [151, 0]
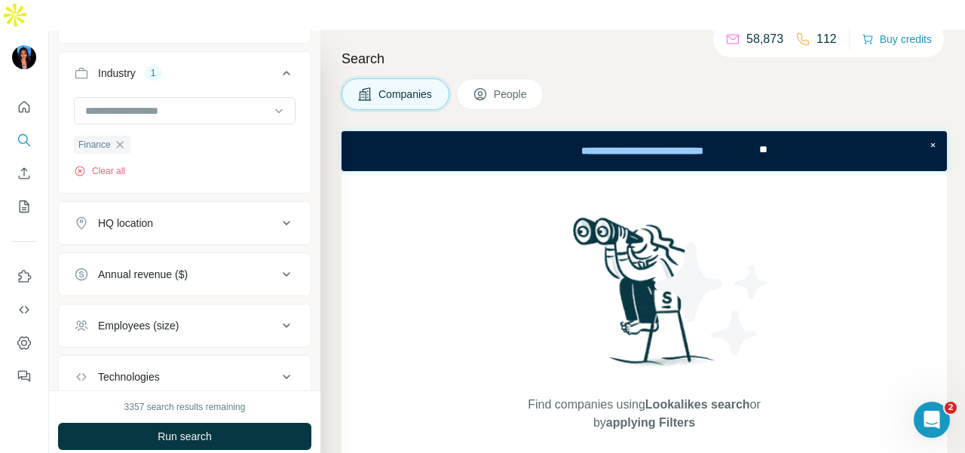
click at [225, 216] on div "HQ location" at bounding box center [175, 223] width 203 height 15
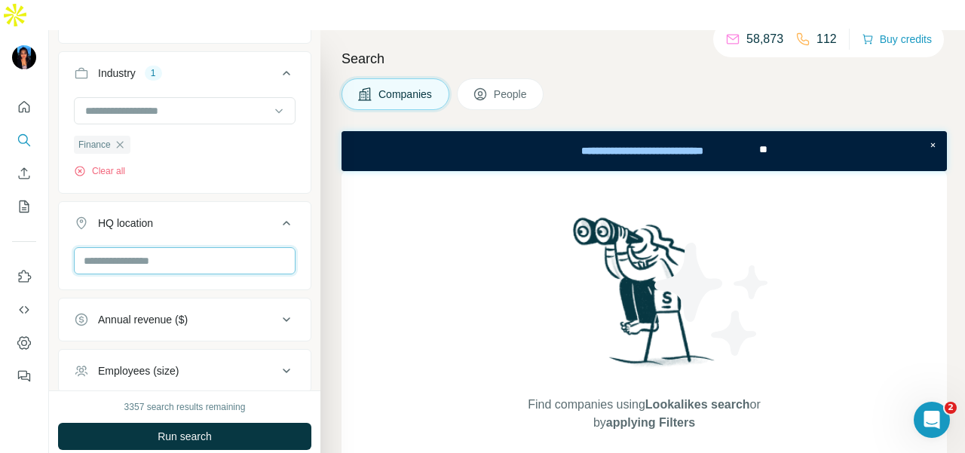
click at [193, 247] on input "text" at bounding box center [185, 260] width 222 height 27
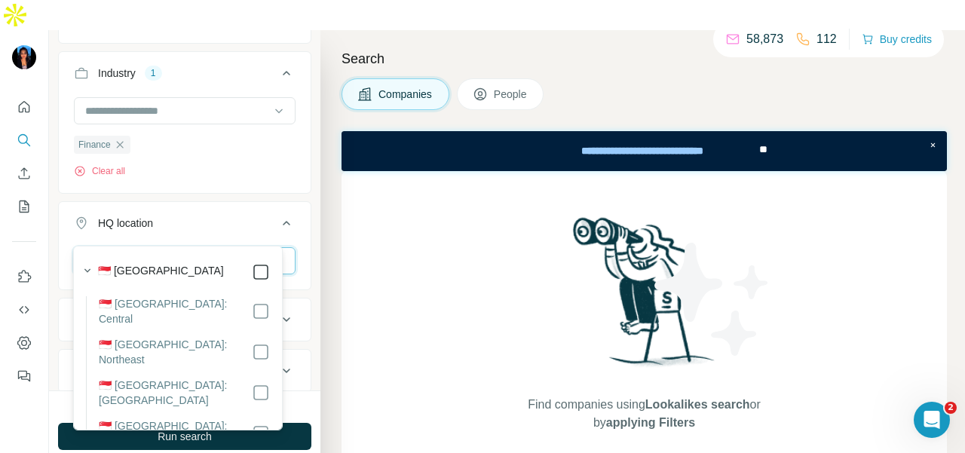
type input "*********"
click at [279, 214] on icon at bounding box center [286, 223] width 18 height 18
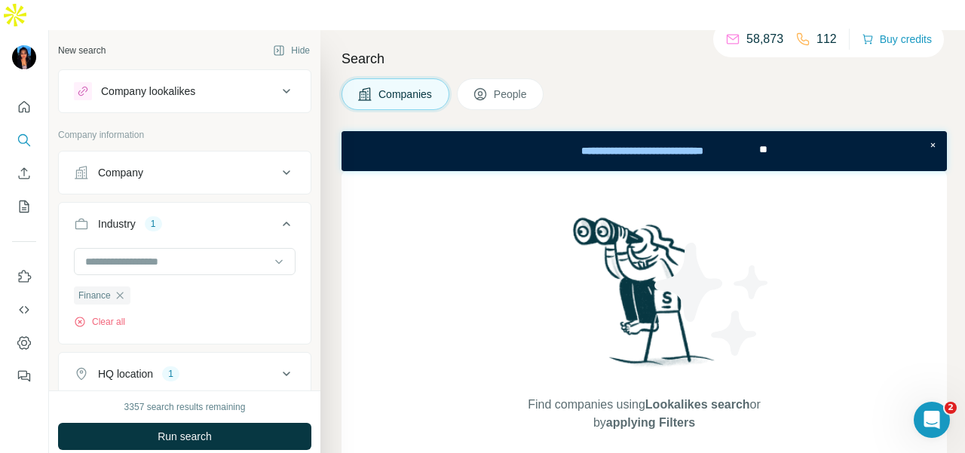
click at [522, 87] on span "People" at bounding box center [511, 94] width 35 height 15
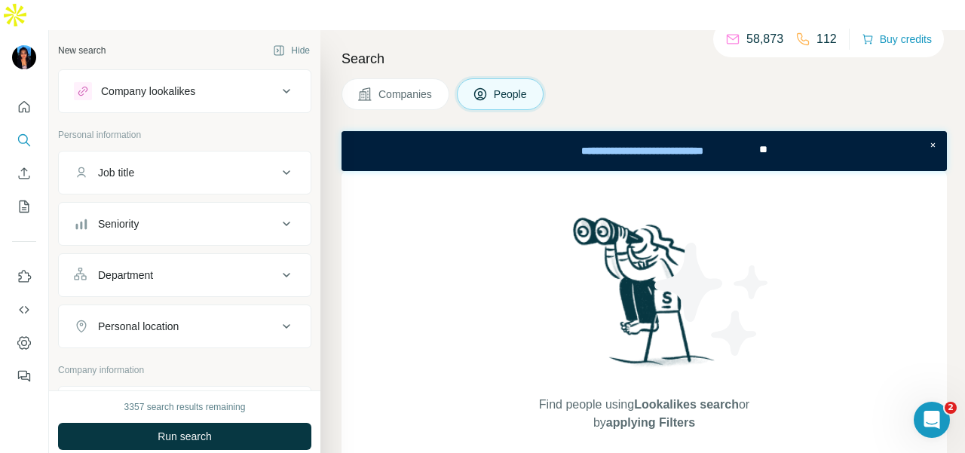
click at [240, 268] on div "Department" at bounding box center [175, 275] width 203 height 15
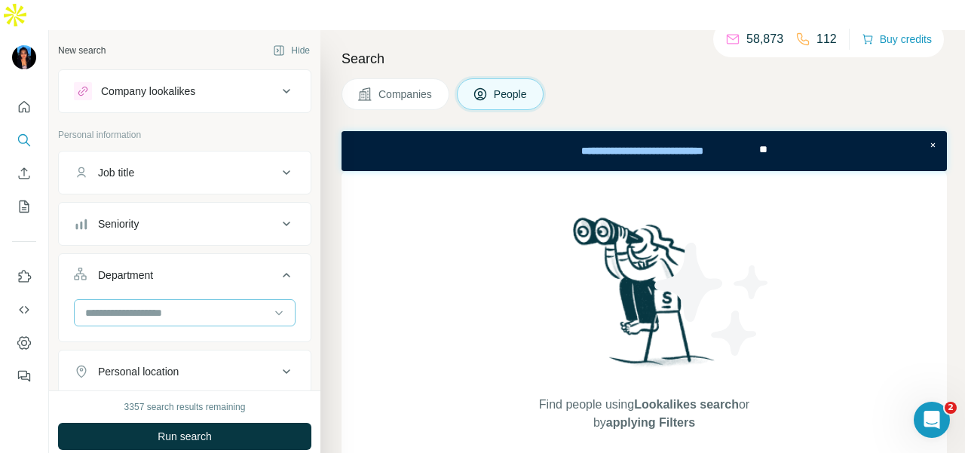
click at [237, 304] on input at bounding box center [177, 312] width 186 height 17
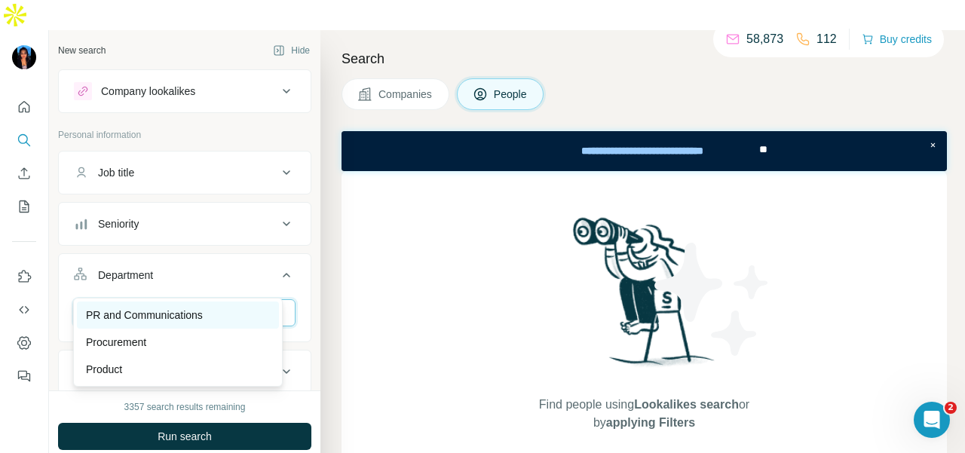
type input "**"
click at [229, 302] on div "PR and Communications" at bounding box center [178, 314] width 202 height 27
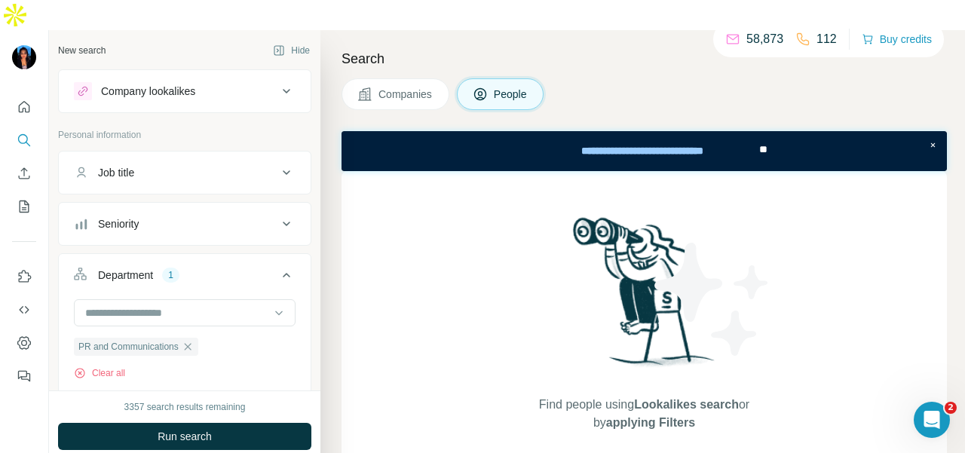
scroll to position [75, 0]
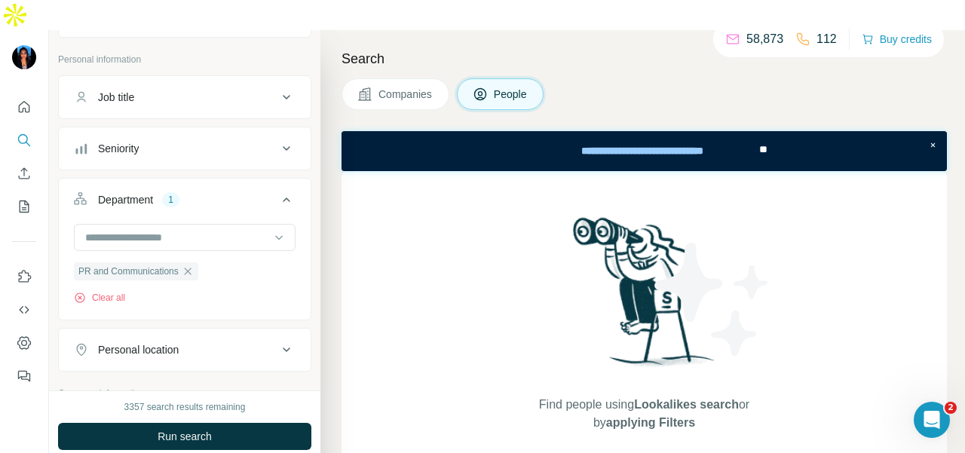
click at [234, 332] on button "Personal location" at bounding box center [185, 350] width 252 height 36
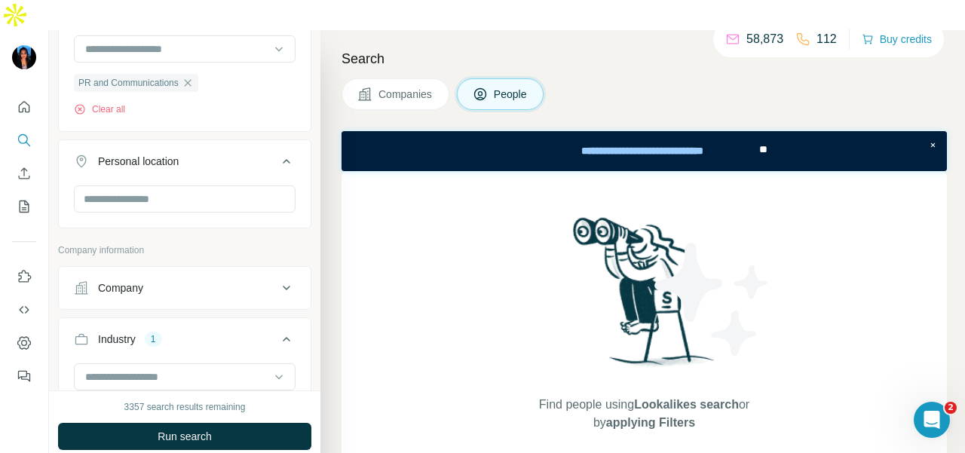
scroll to position [301, 0]
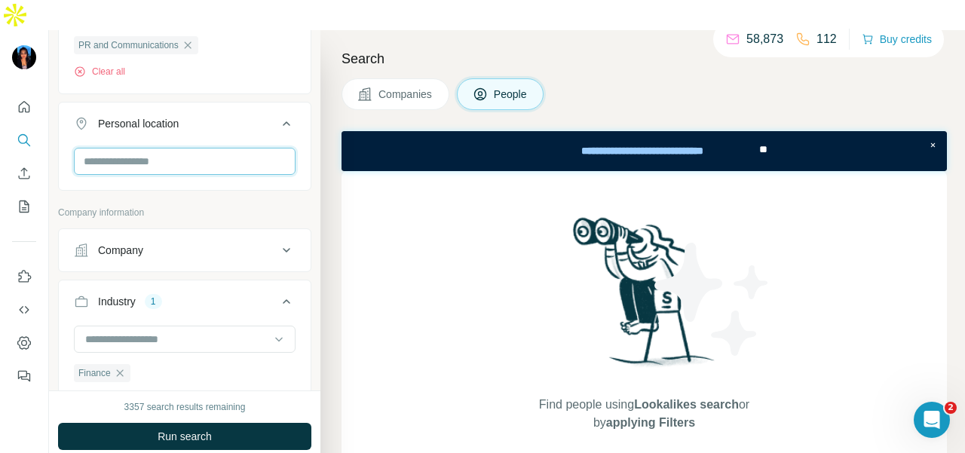
click at [194, 148] on input "text" at bounding box center [185, 161] width 222 height 27
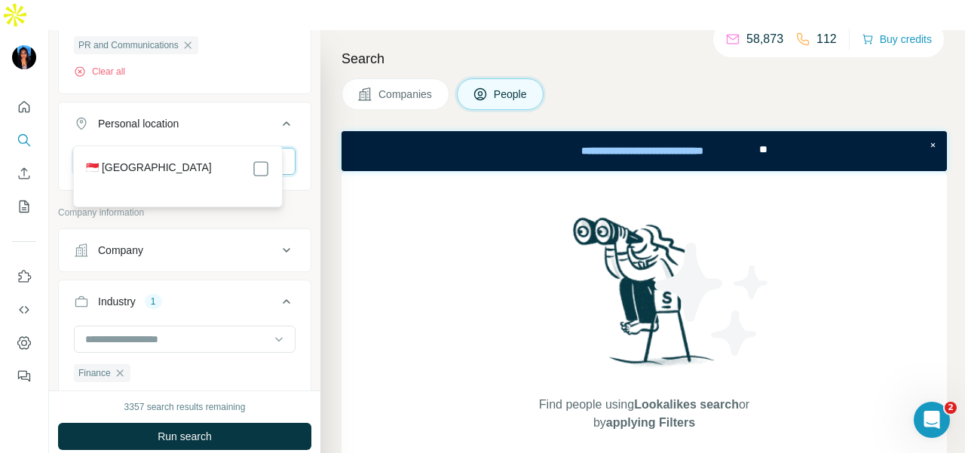
type input "*********"
click at [249, 165] on div "🇸🇬 [GEOGRAPHIC_DATA]" at bounding box center [178, 169] width 184 height 18
click at [253, 168] on icon at bounding box center [261, 169] width 18 height 18
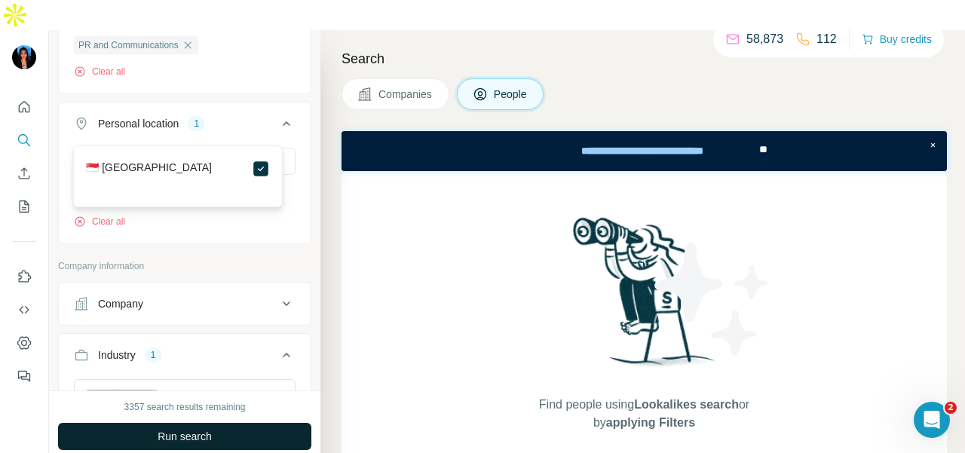
click at [253, 423] on button "Run search" at bounding box center [184, 436] width 253 height 27
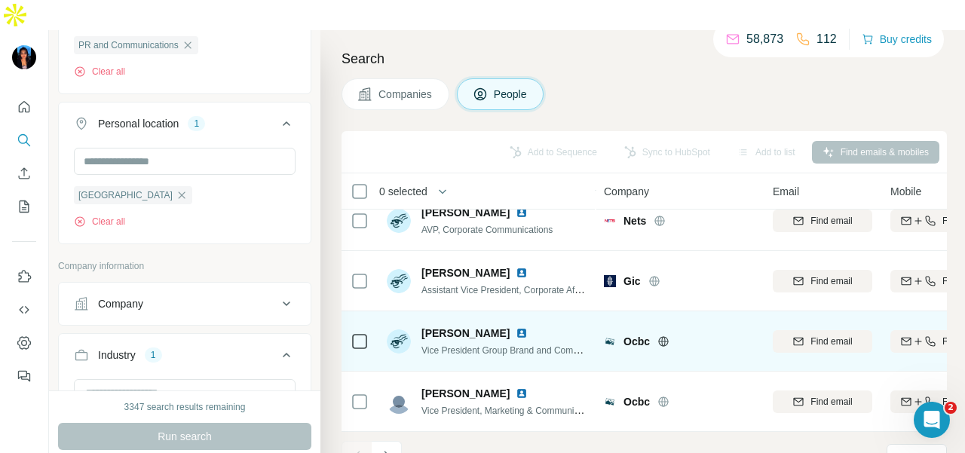
scroll to position [384, 0]
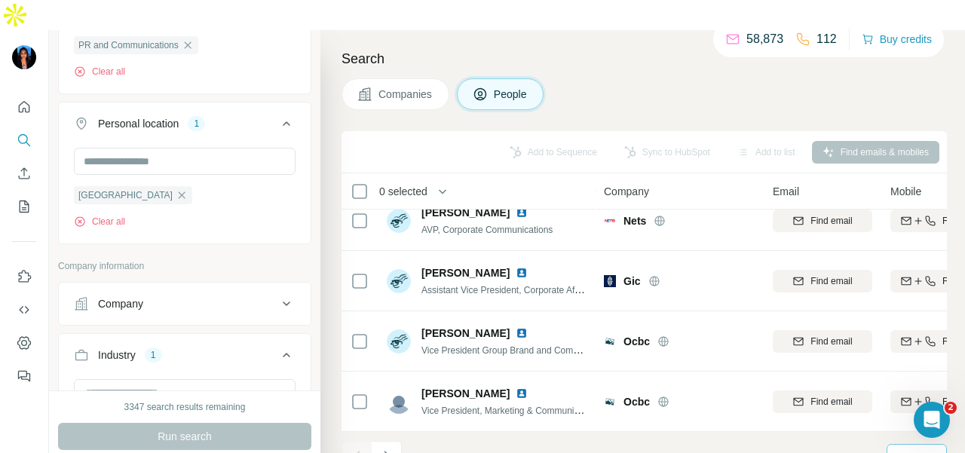
click at [897, 449] on p "10" at bounding box center [902, 456] width 12 height 15
click at [920, 318] on div "60" at bounding box center [916, 312] width 35 height 15
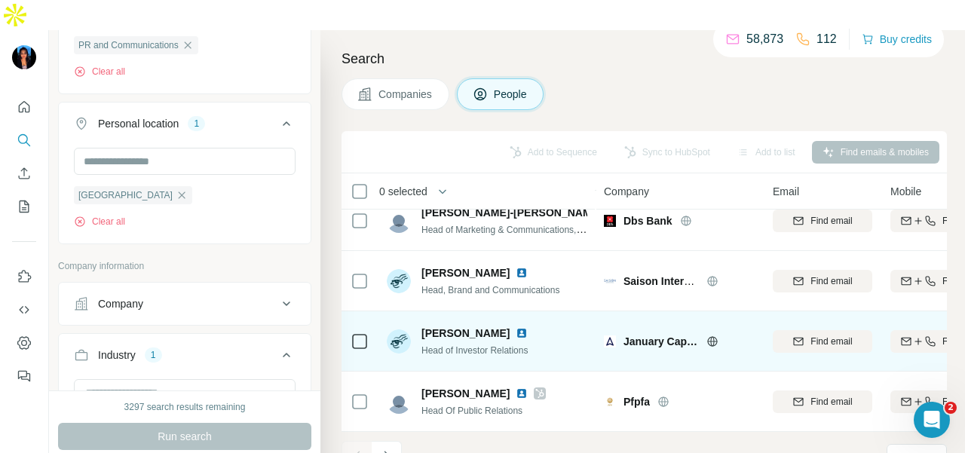
scroll to position [3398, 0]
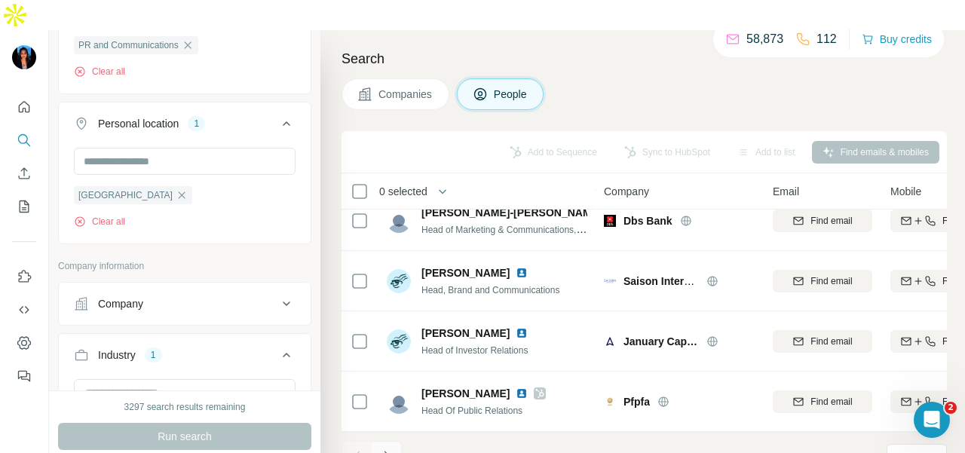
click at [386, 448] on icon "Navigate to next page" at bounding box center [386, 455] width 15 height 15
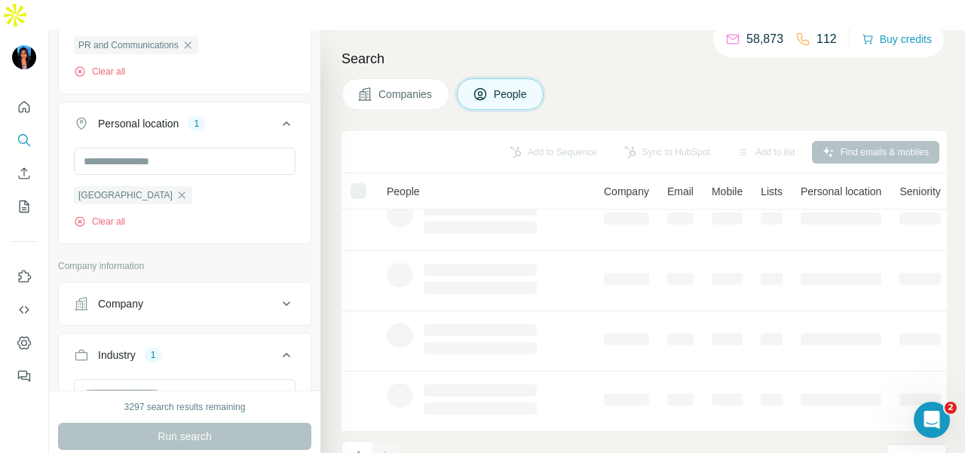
scroll to position [0, 0]
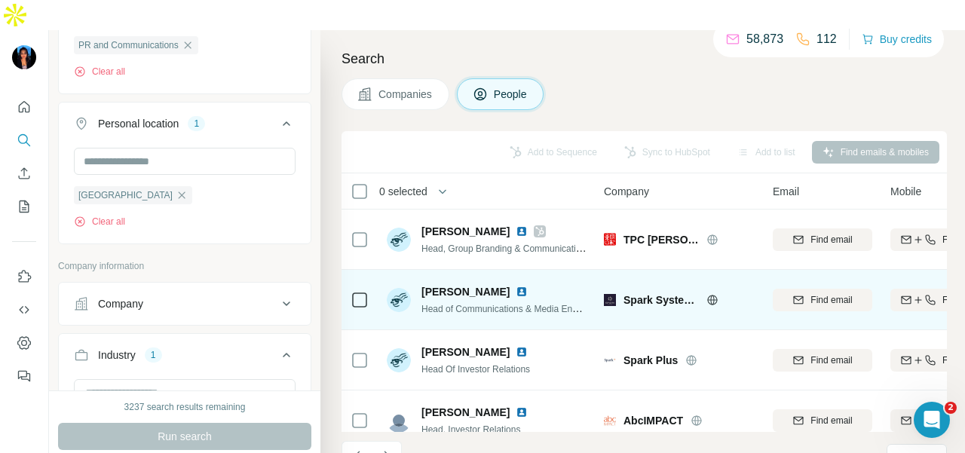
click at [515, 286] on img at bounding box center [521, 292] width 12 height 12
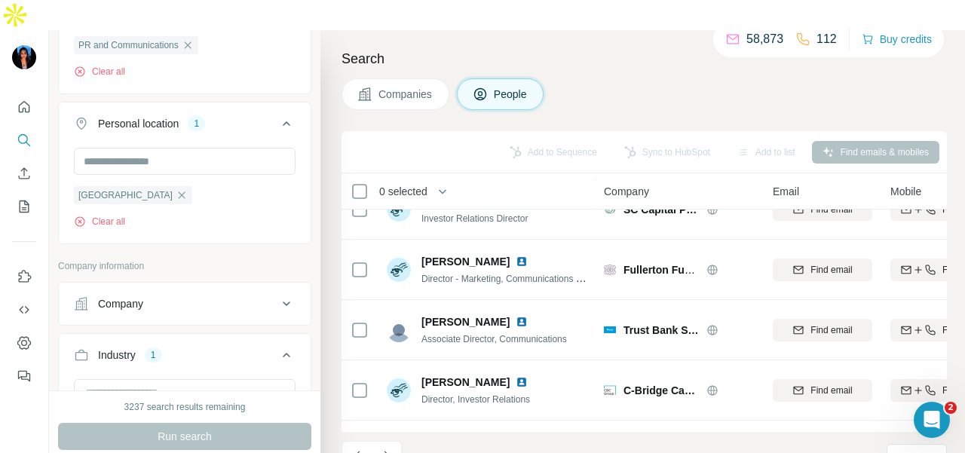
scroll to position [2411, 0]
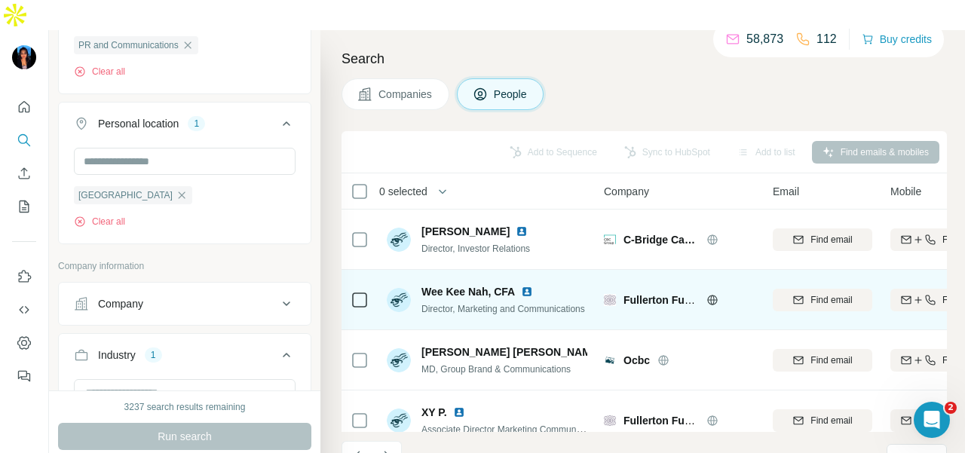
click at [527, 286] on img at bounding box center [527, 292] width 12 height 12
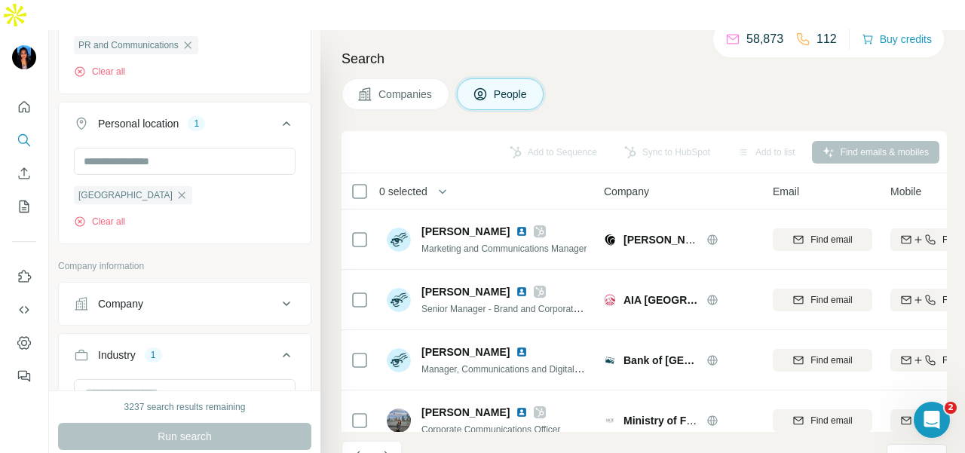
scroll to position [3398, 0]
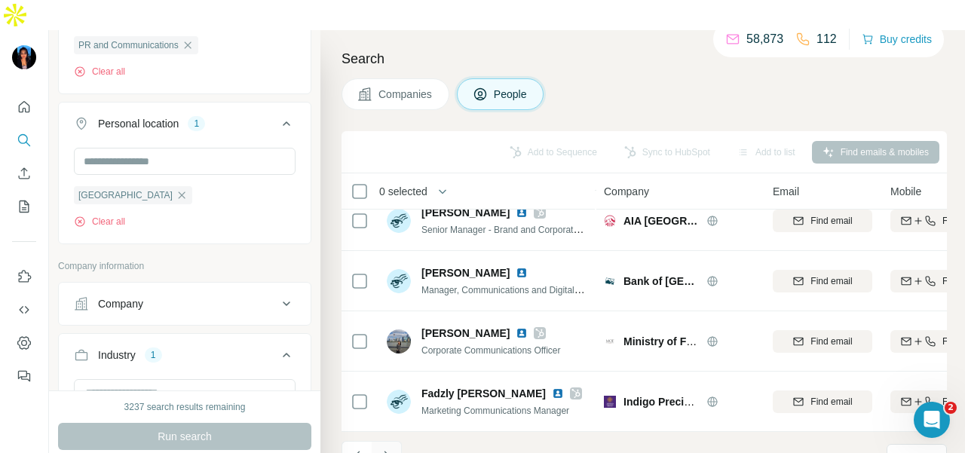
click at [396, 441] on button "Navigate to next page" at bounding box center [386, 456] width 30 height 30
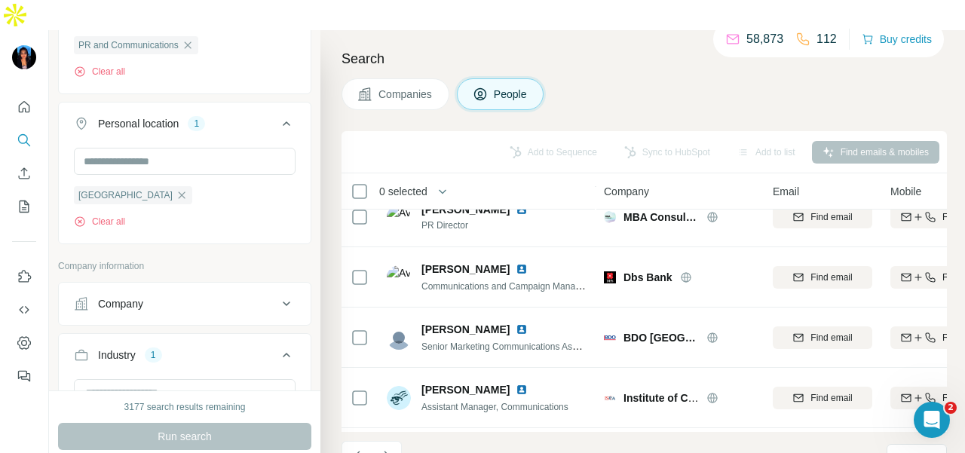
scroll to position [2637, 0]
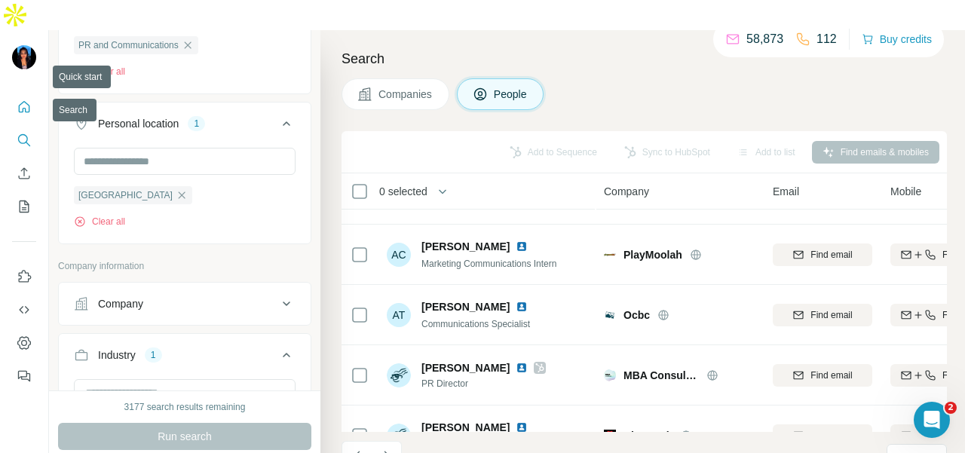
click at [21, 99] on icon "Quick start" at bounding box center [24, 106] width 15 height 15
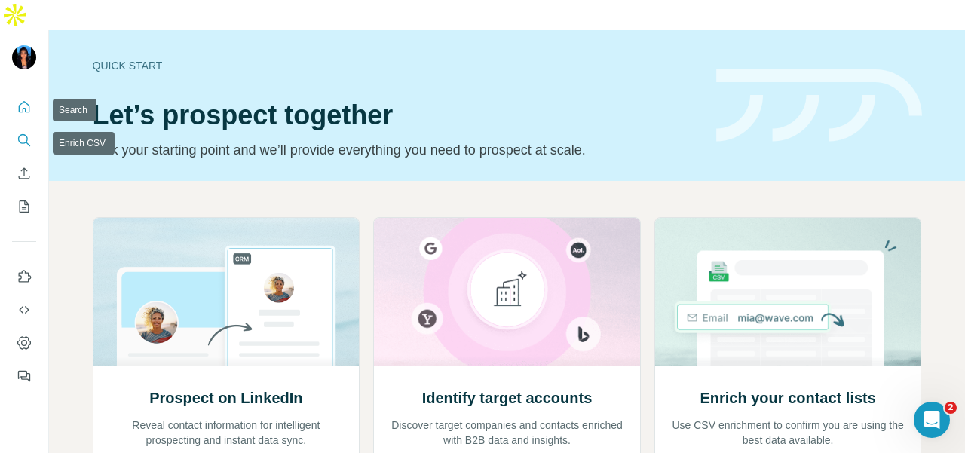
click at [33, 127] on button "Search" at bounding box center [24, 140] width 24 height 27
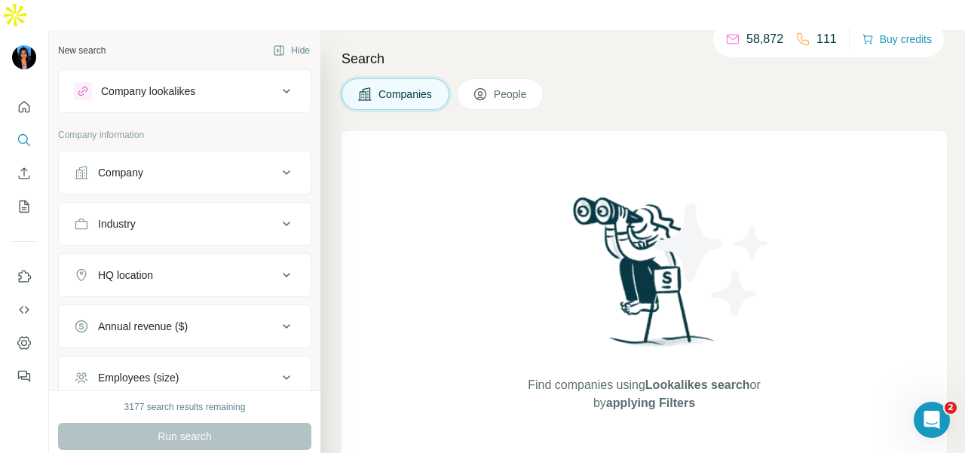
click at [140, 216] on div "Industry" at bounding box center [175, 223] width 203 height 15
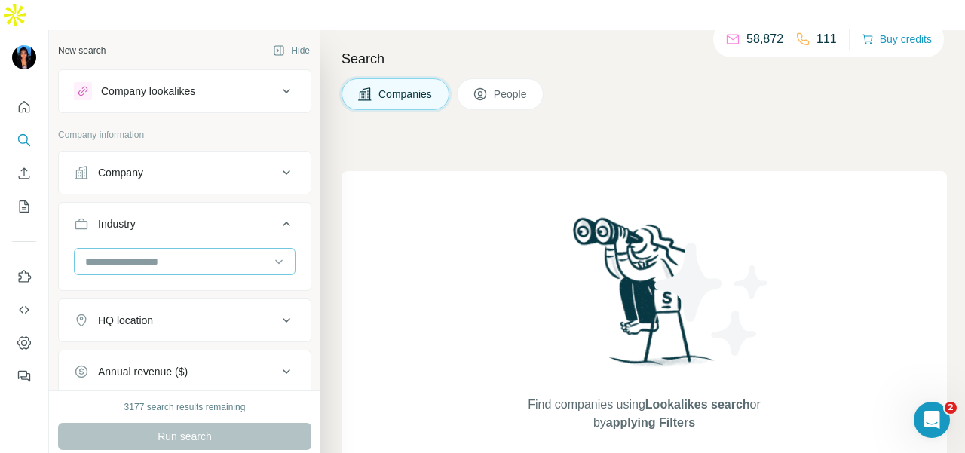
click at [142, 249] on div at bounding box center [177, 262] width 186 height 26
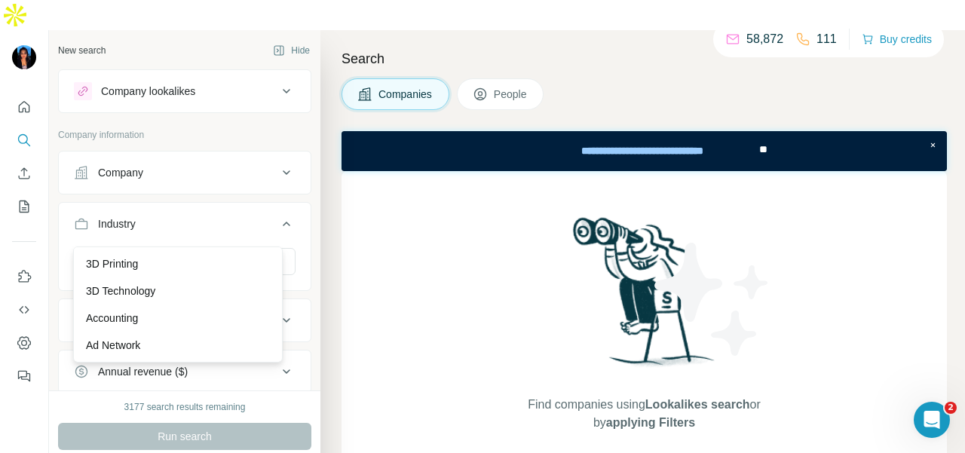
drag, startPoint x: 143, startPoint y: 243, endPoint x: 127, endPoint y: 165, distance: 79.9
click at [122, 206] on button "Industry" at bounding box center [185, 227] width 252 height 42
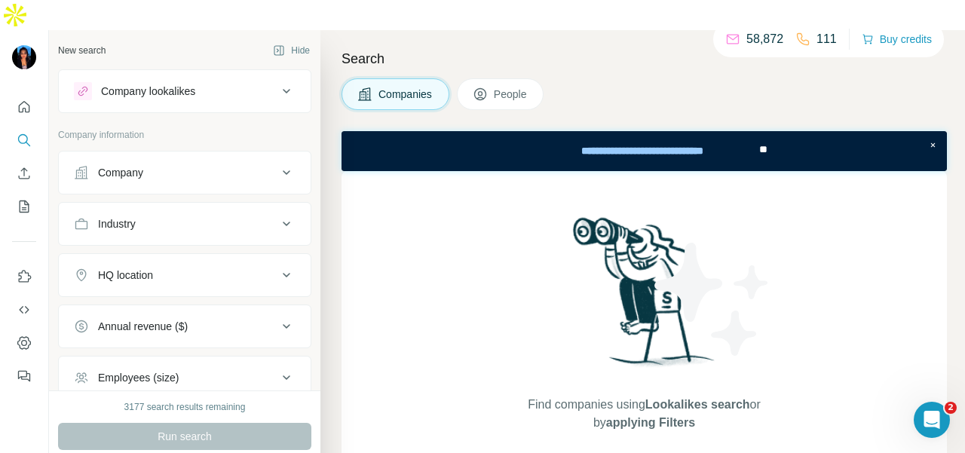
click at [133, 154] on button "Company" at bounding box center [185, 172] width 252 height 36
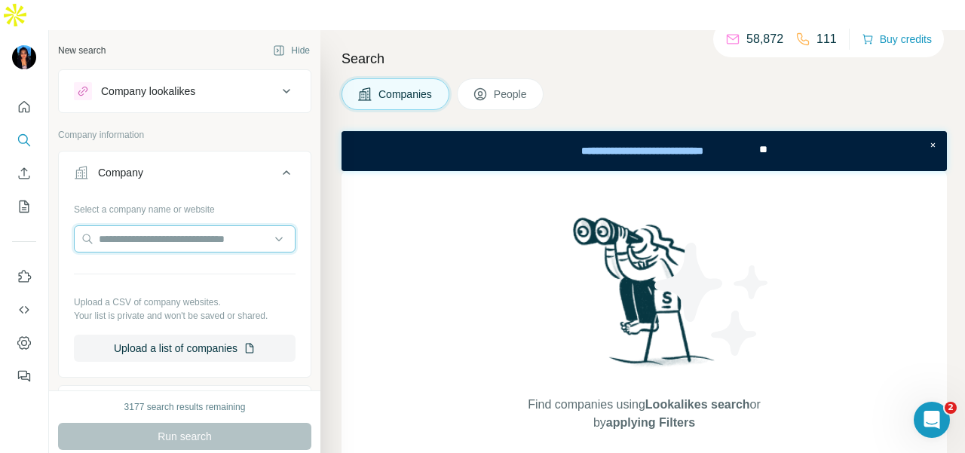
click at [139, 225] on input "text" at bounding box center [185, 238] width 222 height 27
paste input "**********"
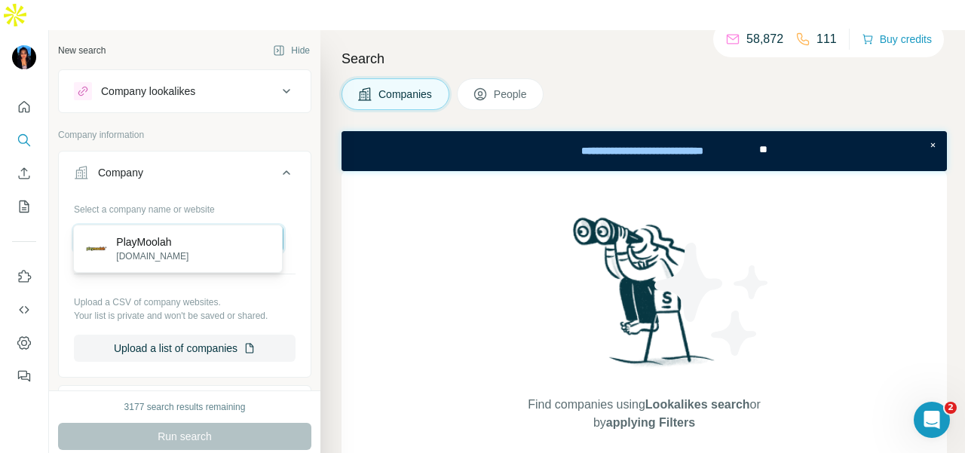
type input "**********"
click at [208, 237] on div "PlayMoolah playmoolah.com" at bounding box center [178, 248] width 202 height 41
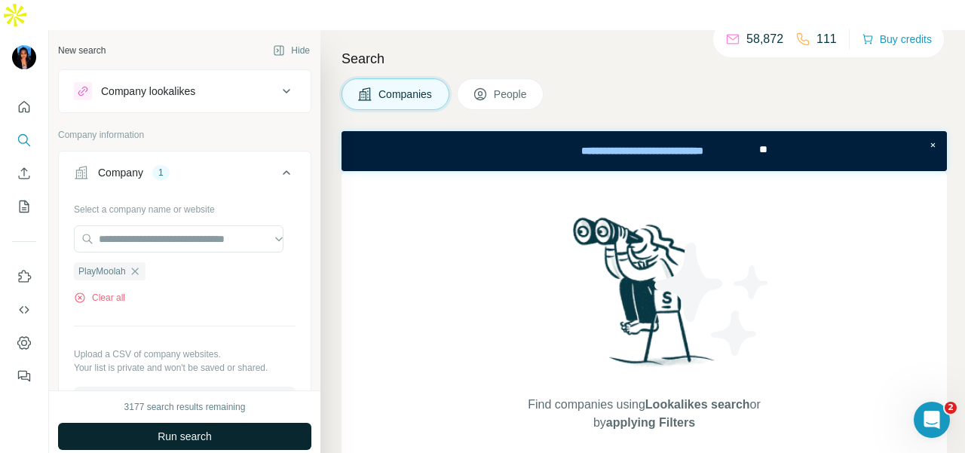
click at [241, 423] on button "Run search" at bounding box center [184, 436] width 253 height 27
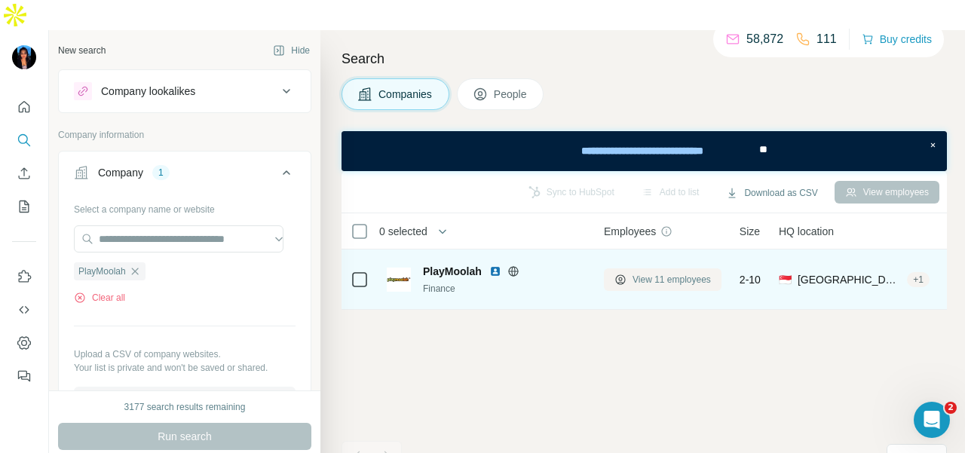
click at [695, 273] on span "View 11 employees" at bounding box center [671, 280] width 78 height 14
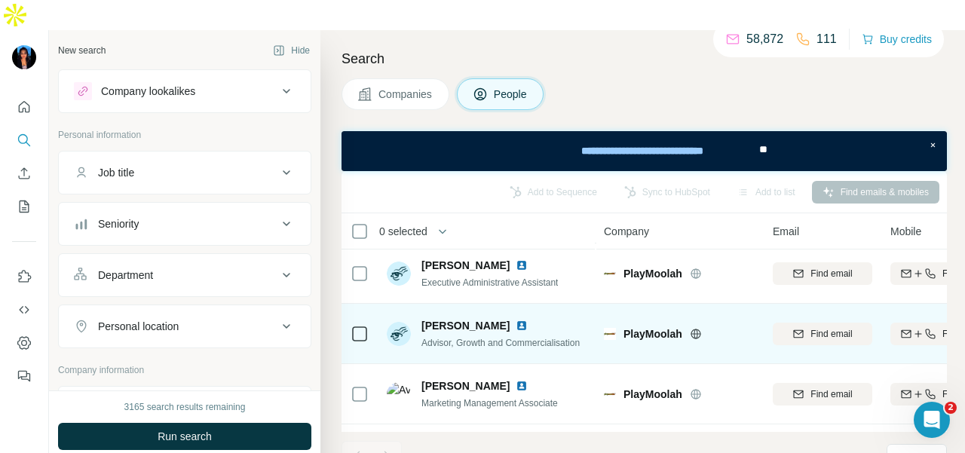
scroll to position [452, 0]
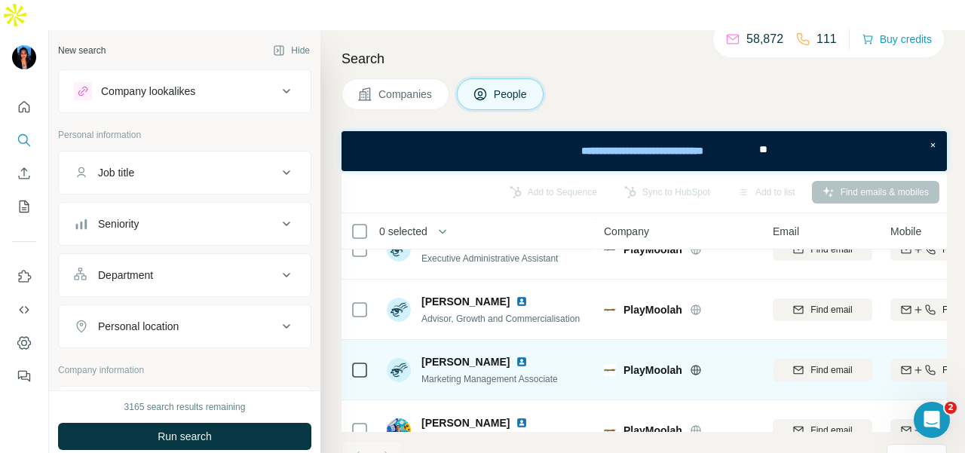
click at [527, 356] on img at bounding box center [521, 362] width 12 height 12
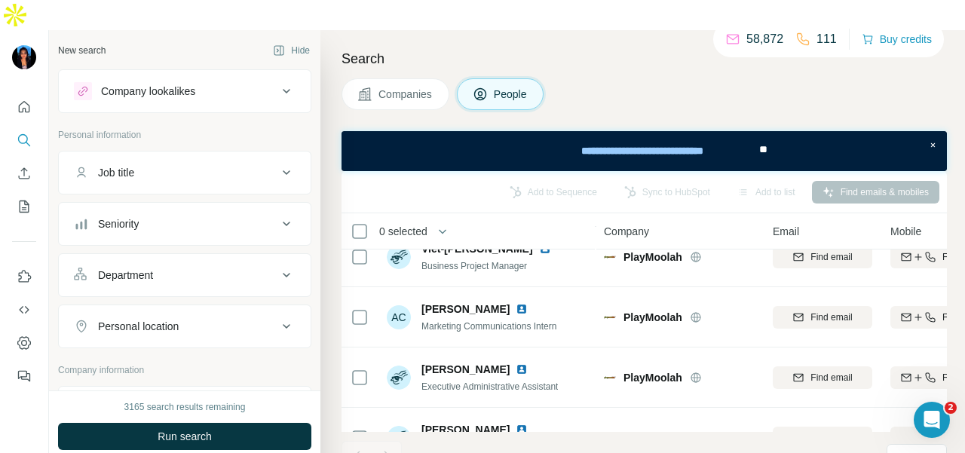
scroll to position [301, 0]
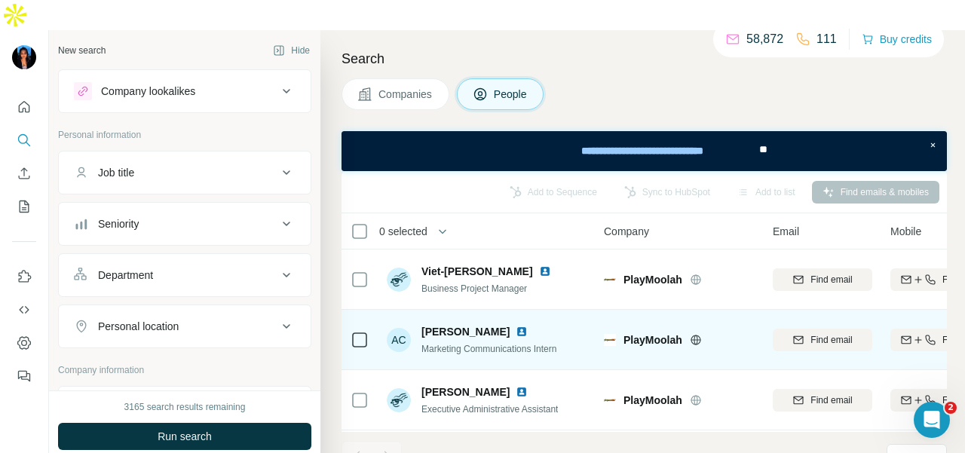
click at [515, 326] on img at bounding box center [521, 332] width 12 height 12
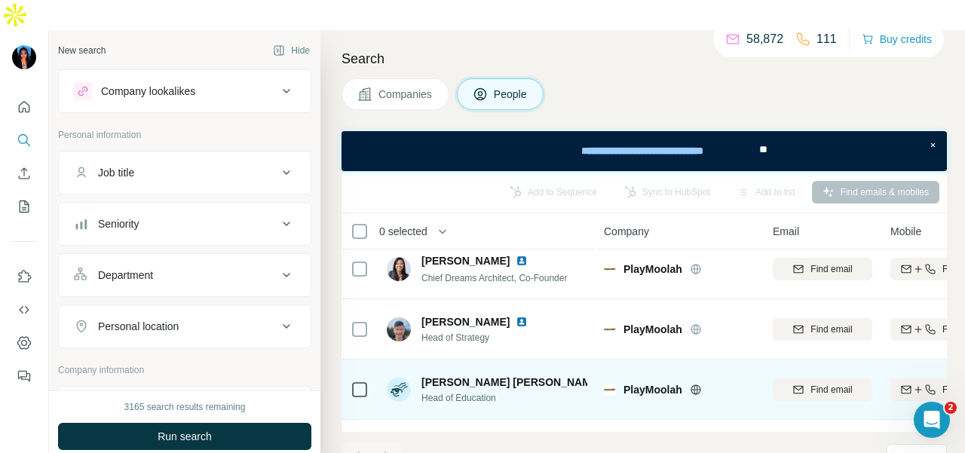
scroll to position [0, 0]
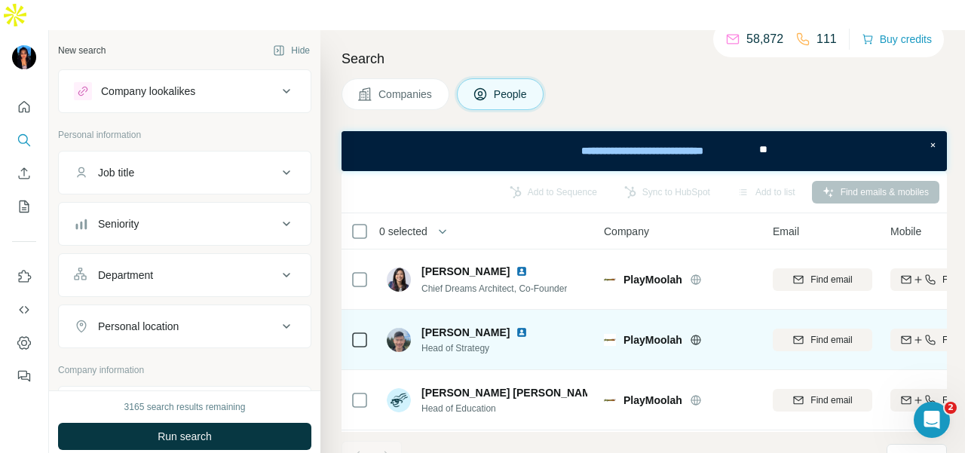
click at [515, 326] on img at bounding box center [521, 332] width 12 height 12
